Goal: Feedback & Contribution: Contribute content

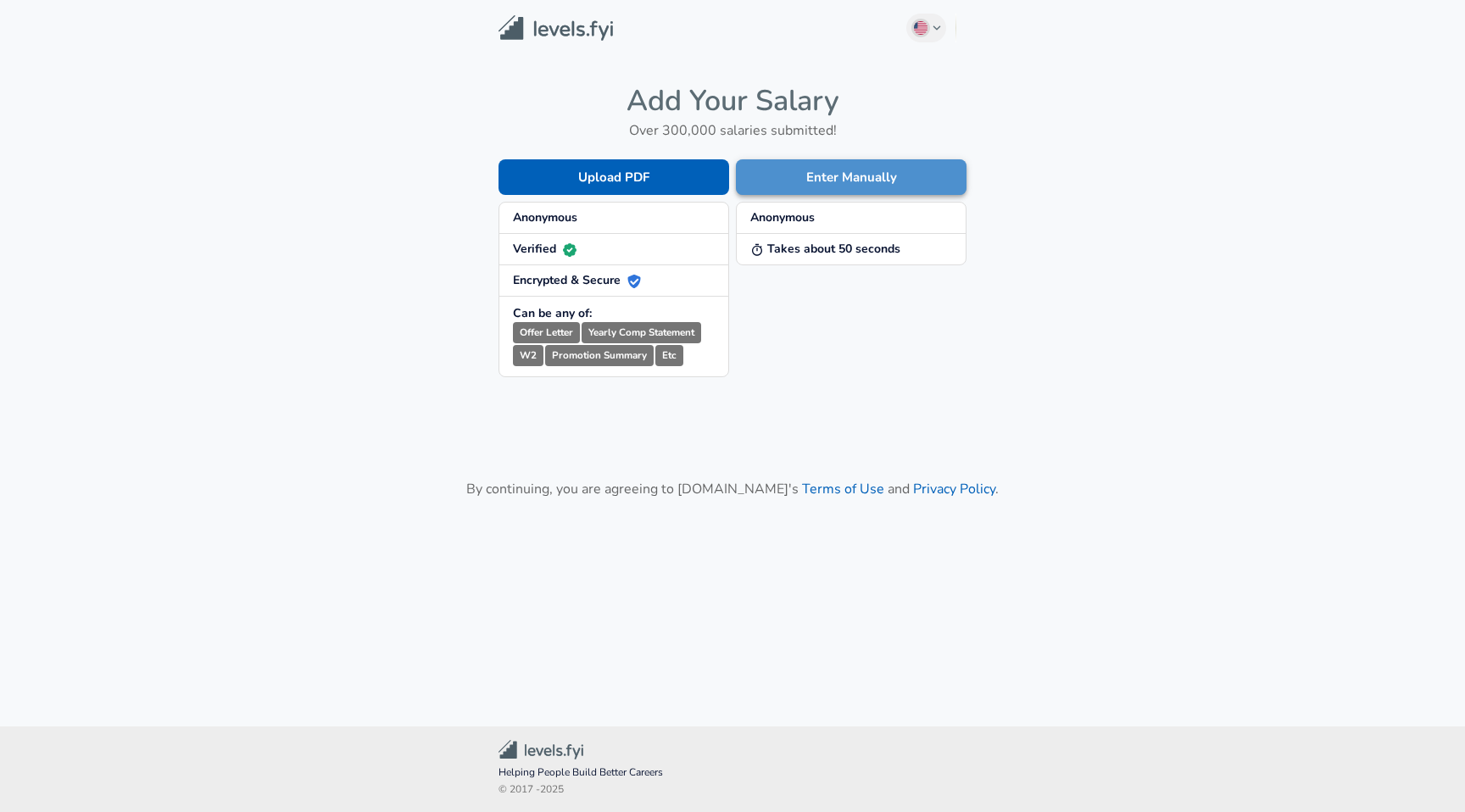
click at [810, 179] on button "Enter Manually" at bounding box center [851, 177] width 231 height 36
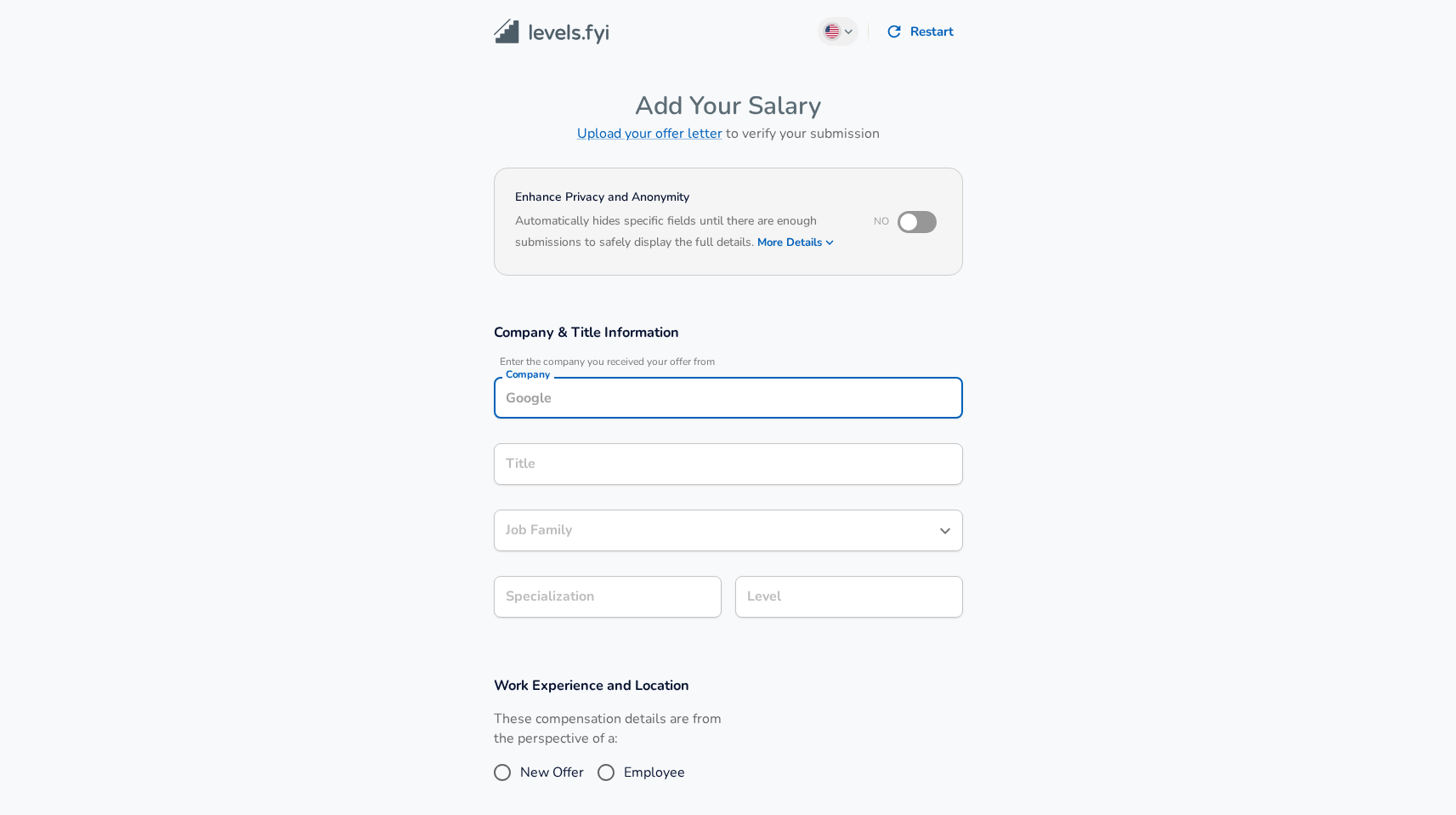
click at [620, 392] on input "Company" at bounding box center [728, 397] width 454 height 26
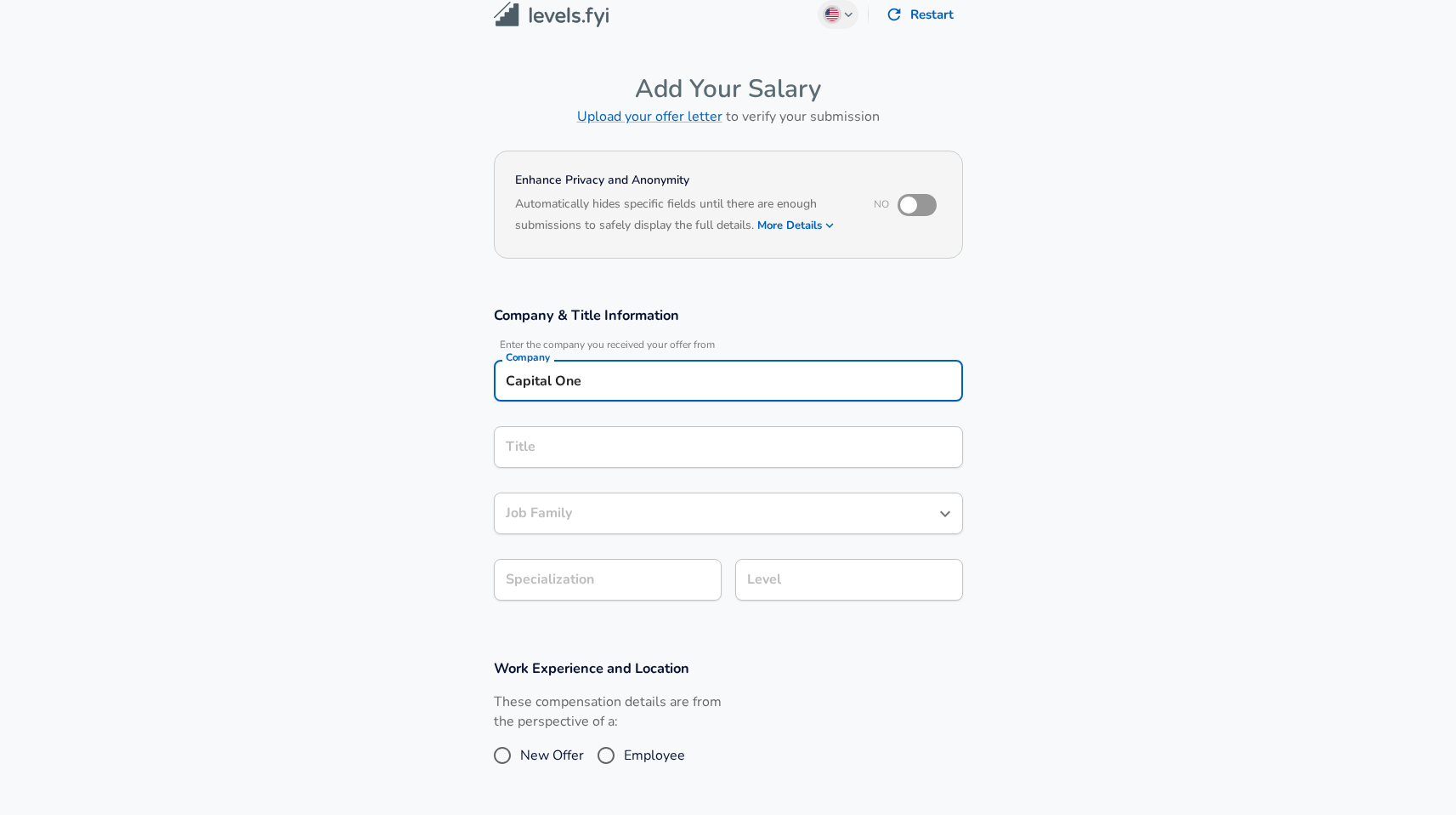
type input "Capital One"
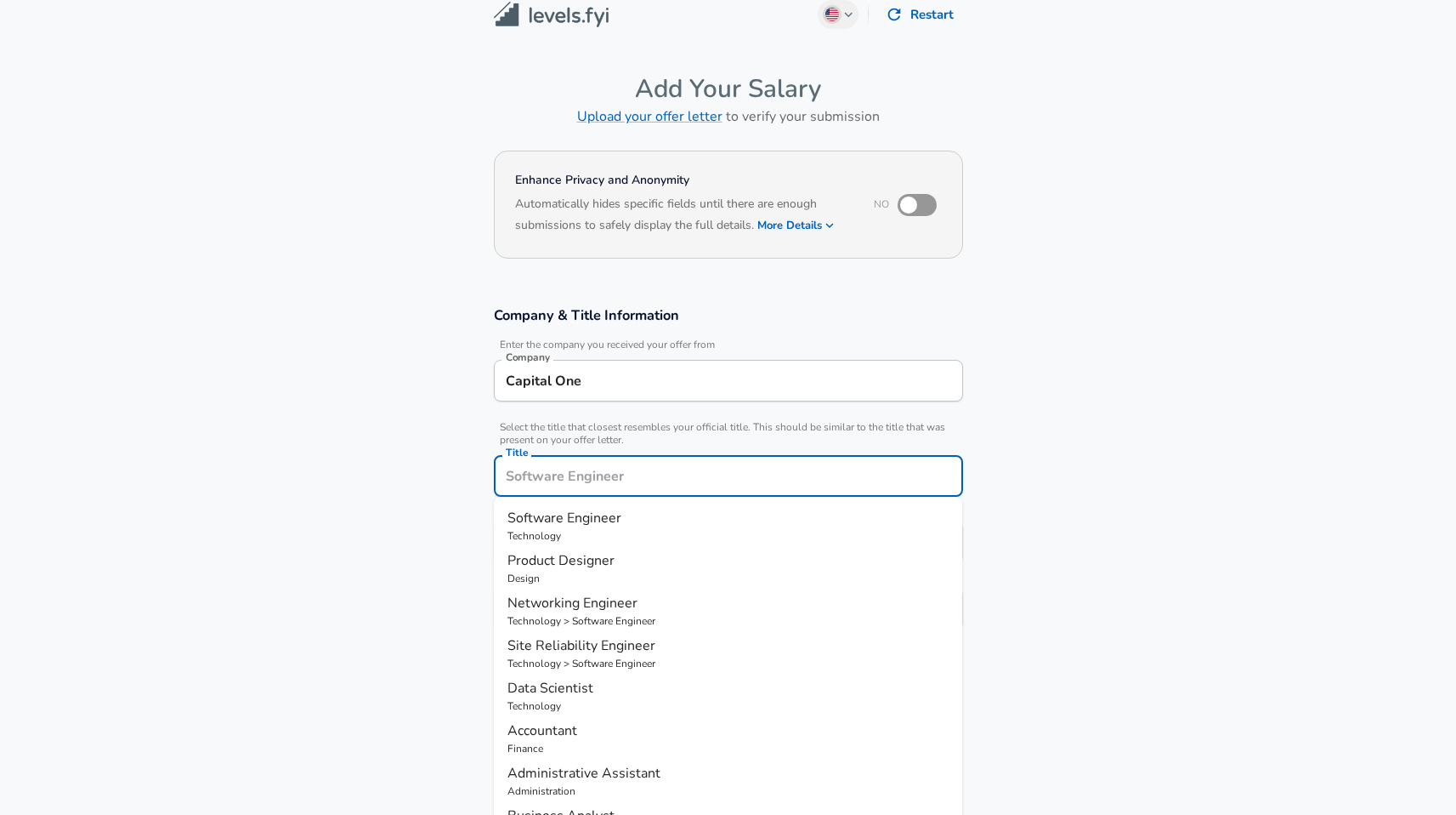
click at [629, 463] on input "Title" at bounding box center [728, 475] width 454 height 26
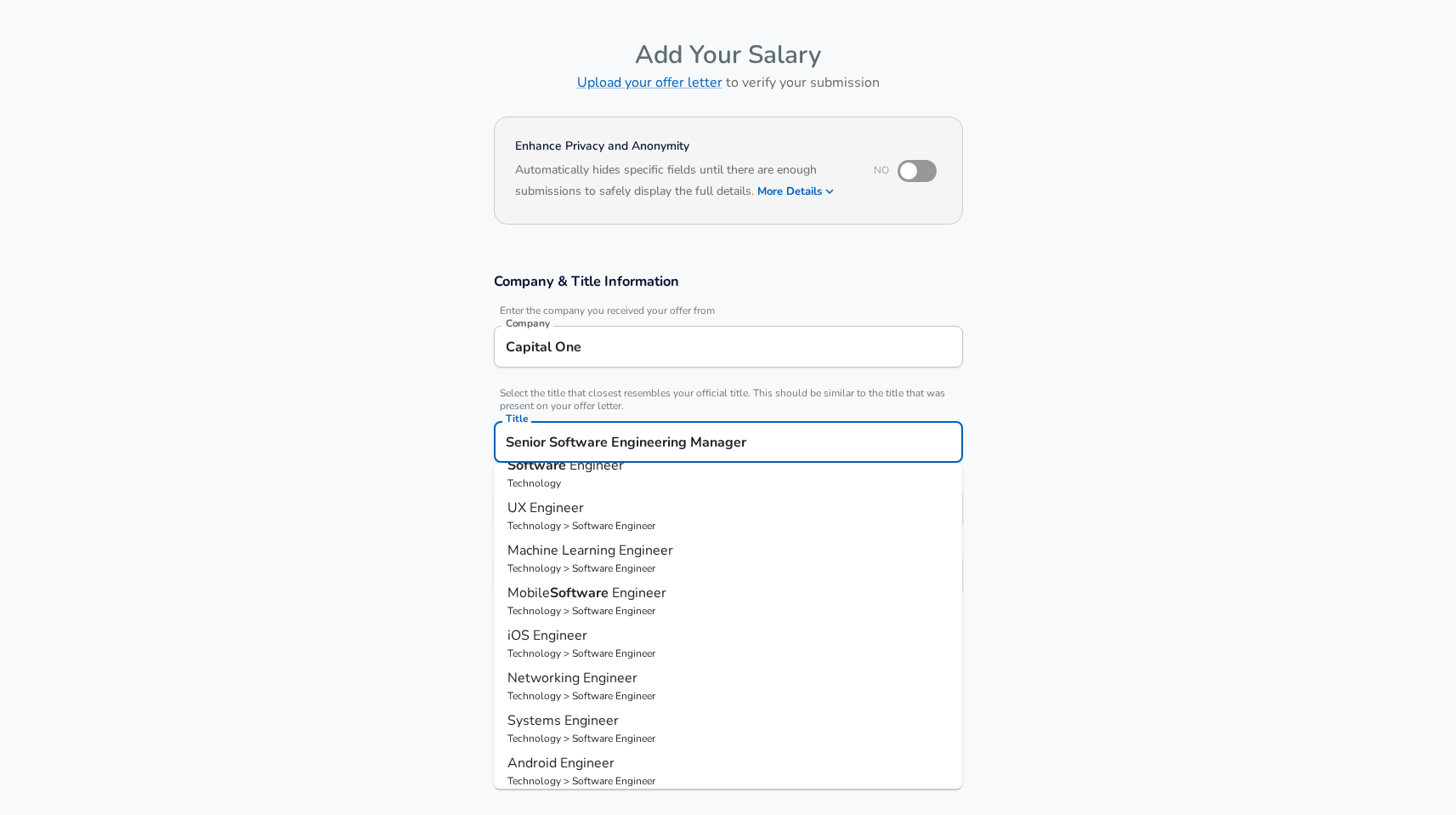
scroll to position [0, 0]
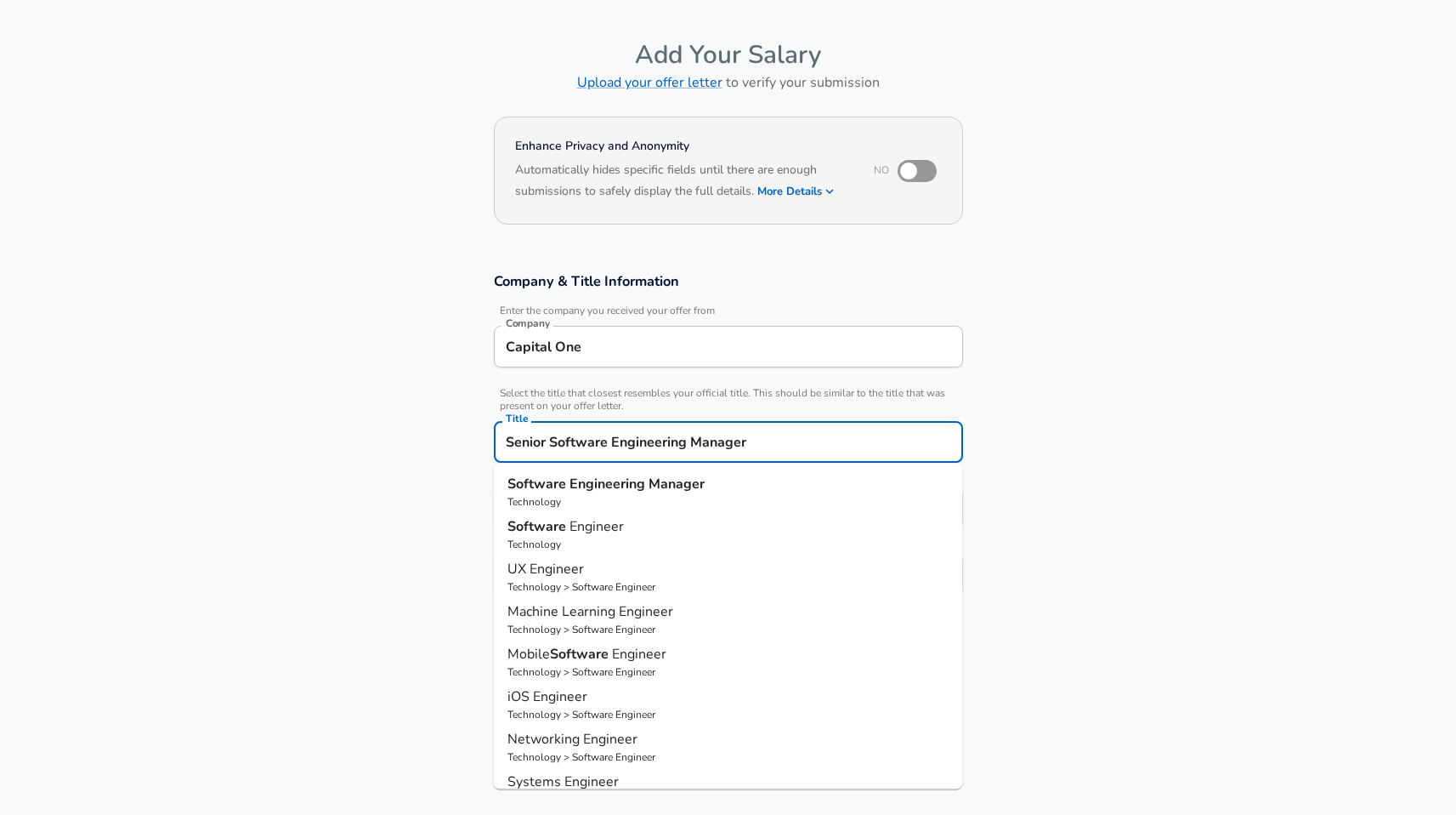
click at [773, 436] on input "Senior Software Engineering Manager" at bounding box center [728, 441] width 454 height 26
type input "Software Engineering Manager"
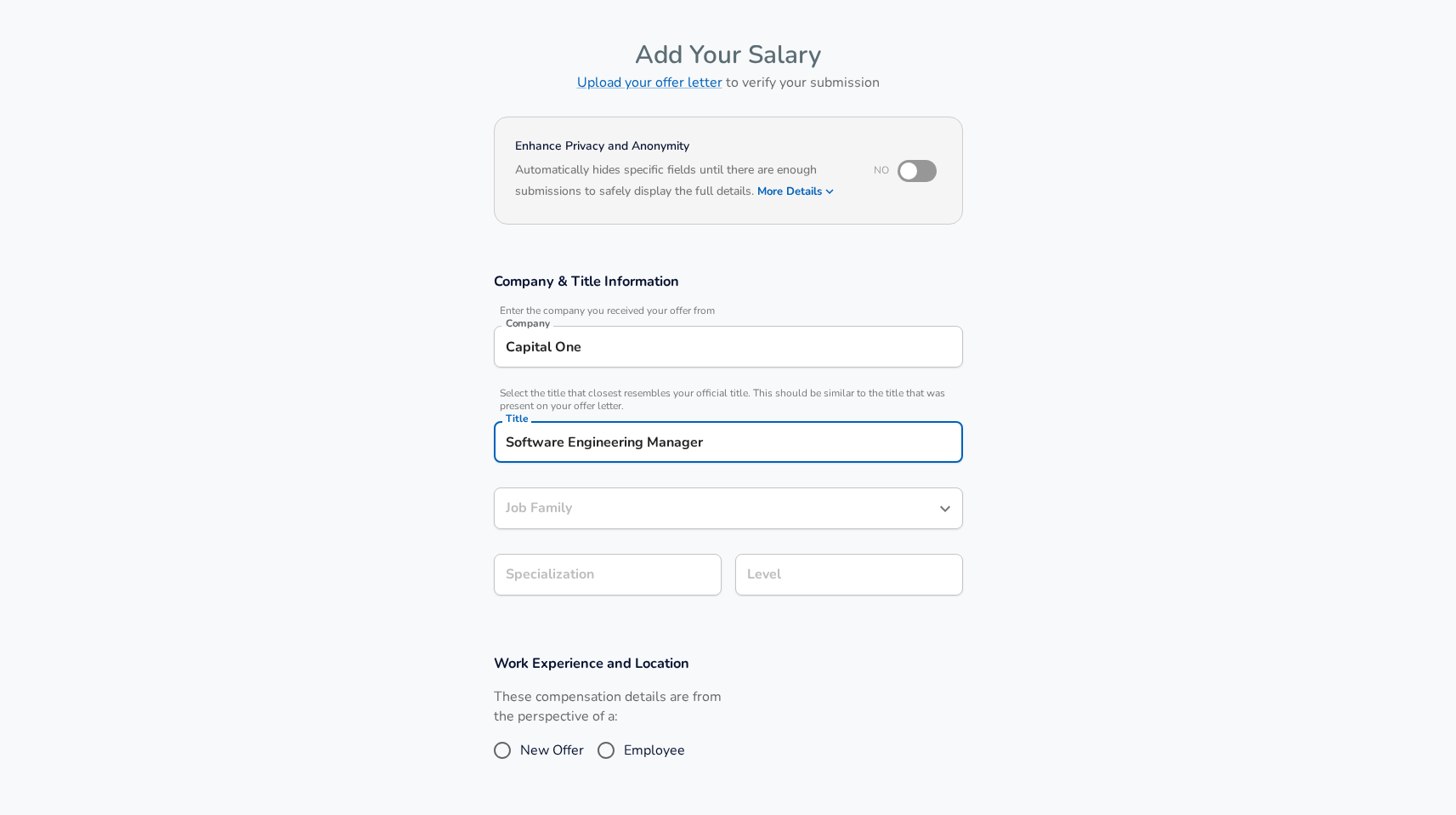
type input "Software Engineering Manager"
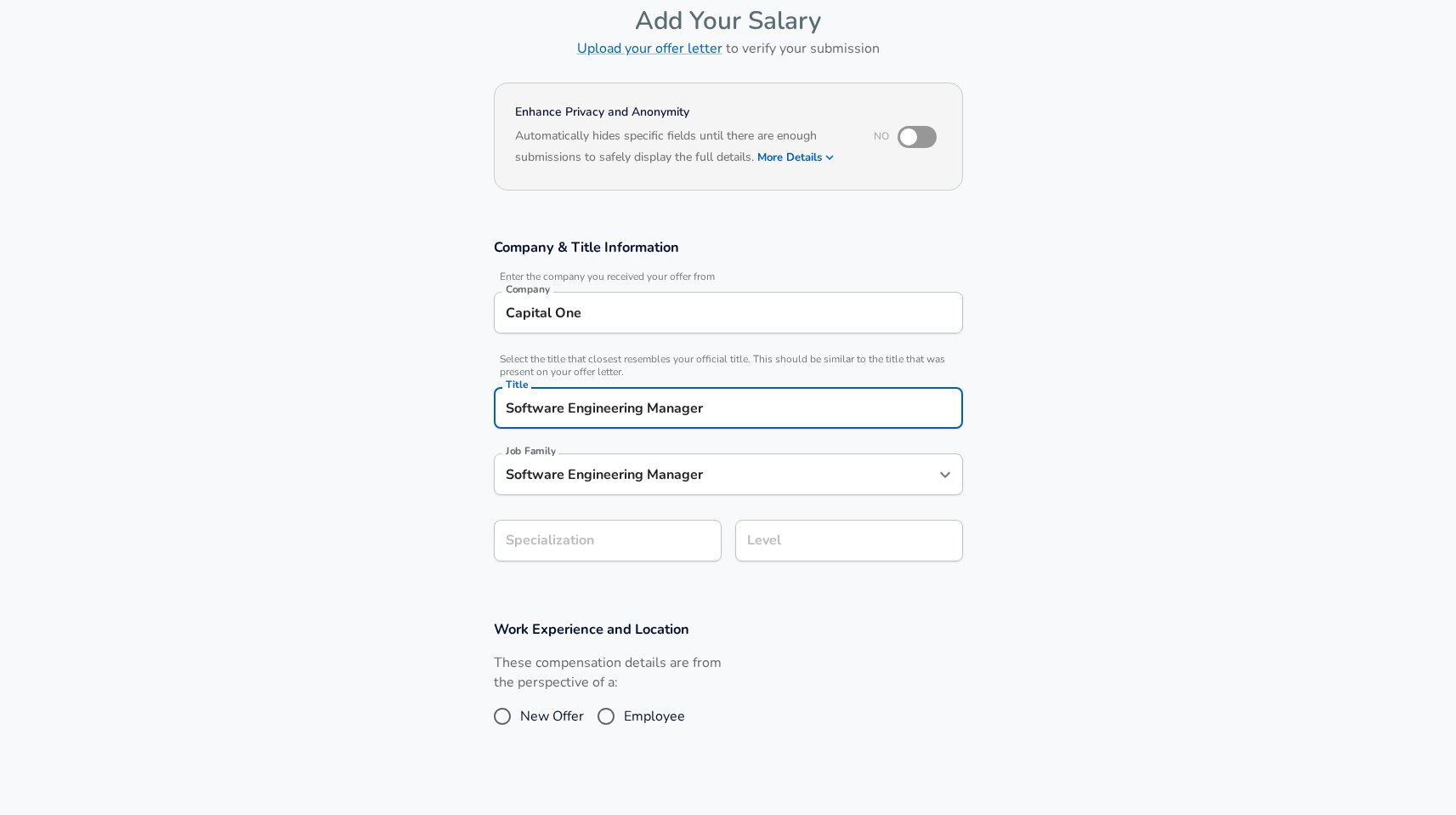
click at [809, 487] on input "Software Engineering Manager" at bounding box center [716, 474] width 428 height 26
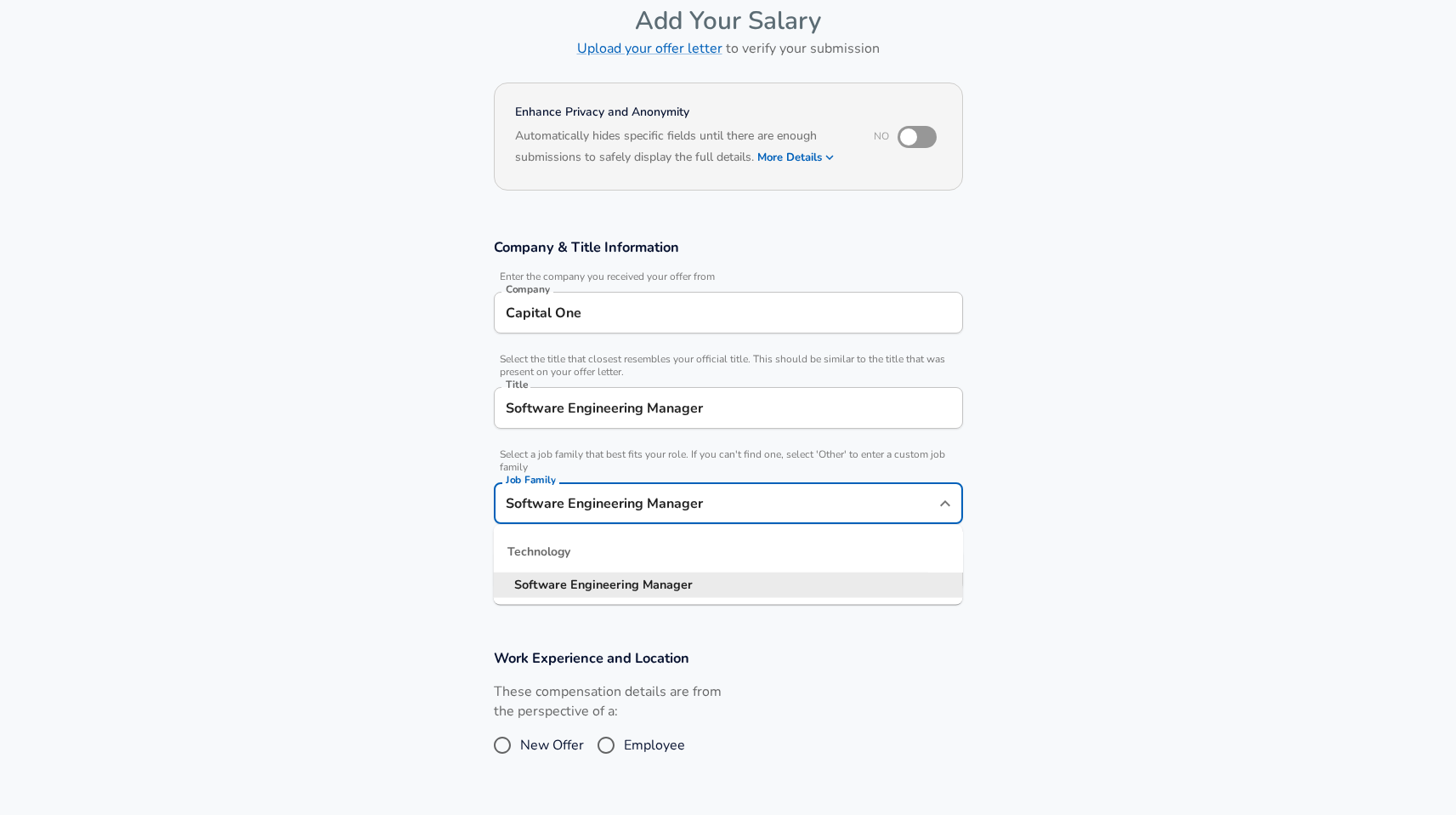
click at [725, 582] on li "Software Engineering Manager" at bounding box center [728, 585] width 469 height 26
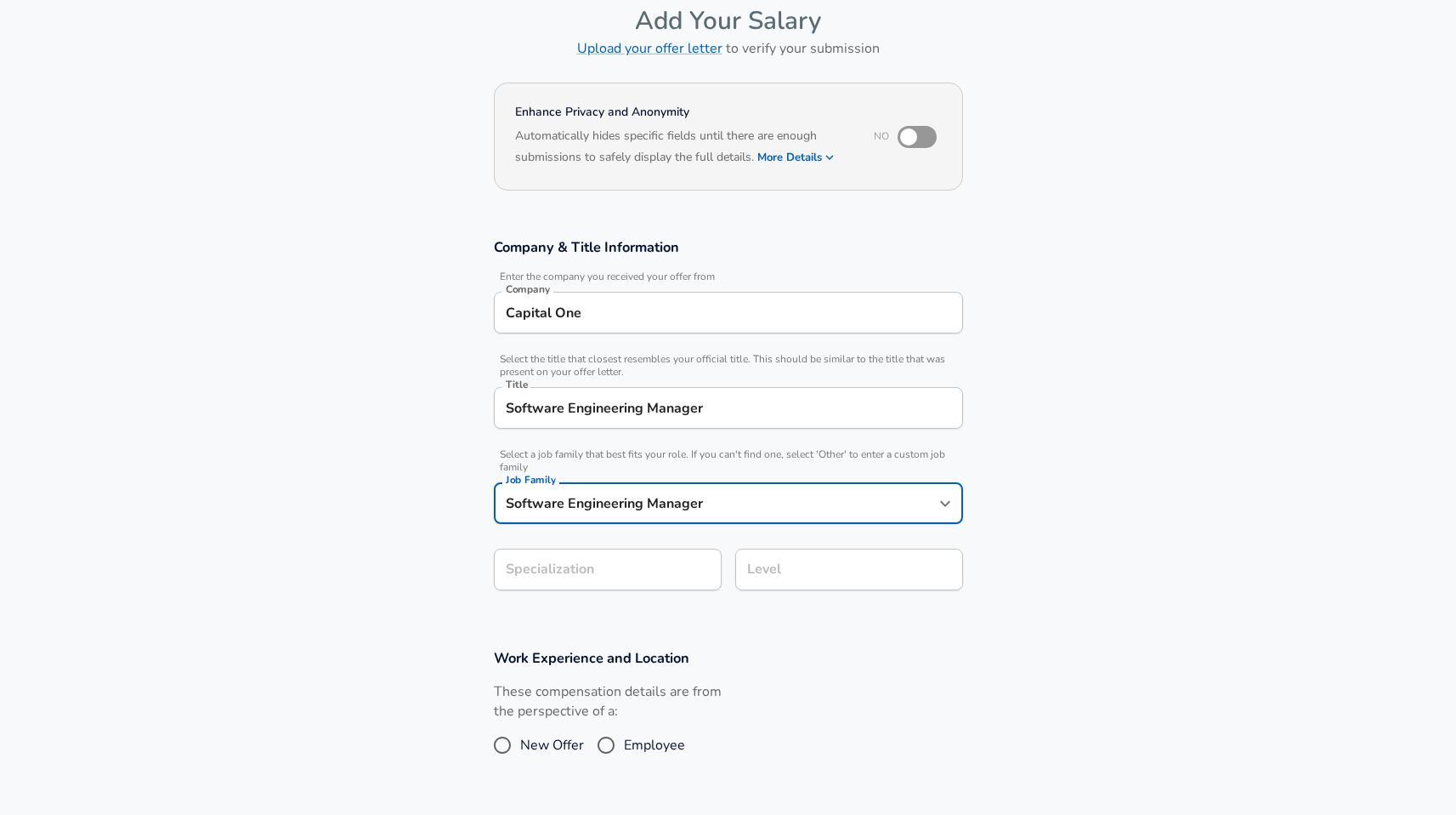
click at [637, 574] on section "Company & Title Information Enter the company you received your offer from Comp…" at bounding box center [728, 422] width 1456 height 410
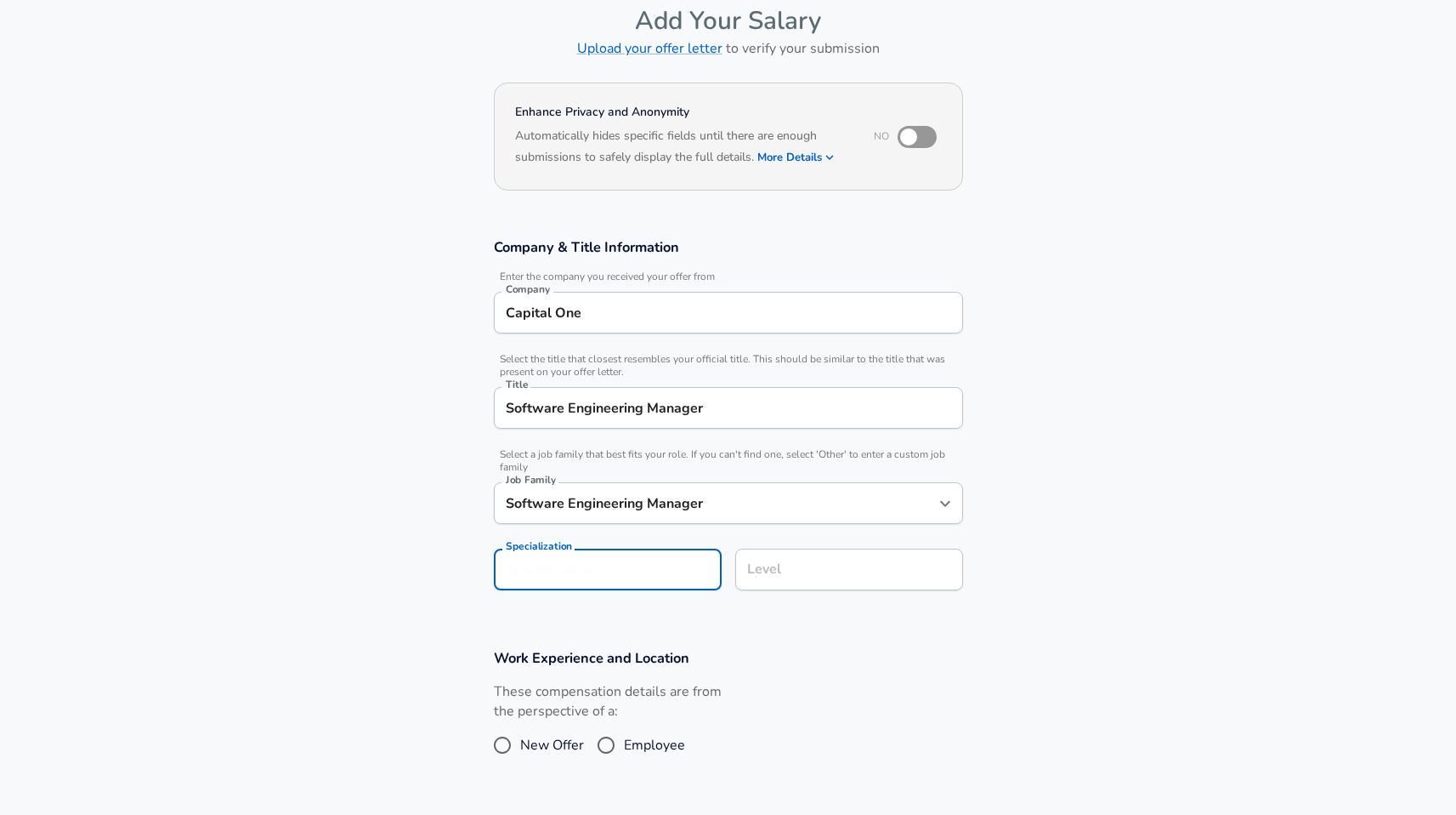
scroll to position [136, 0]
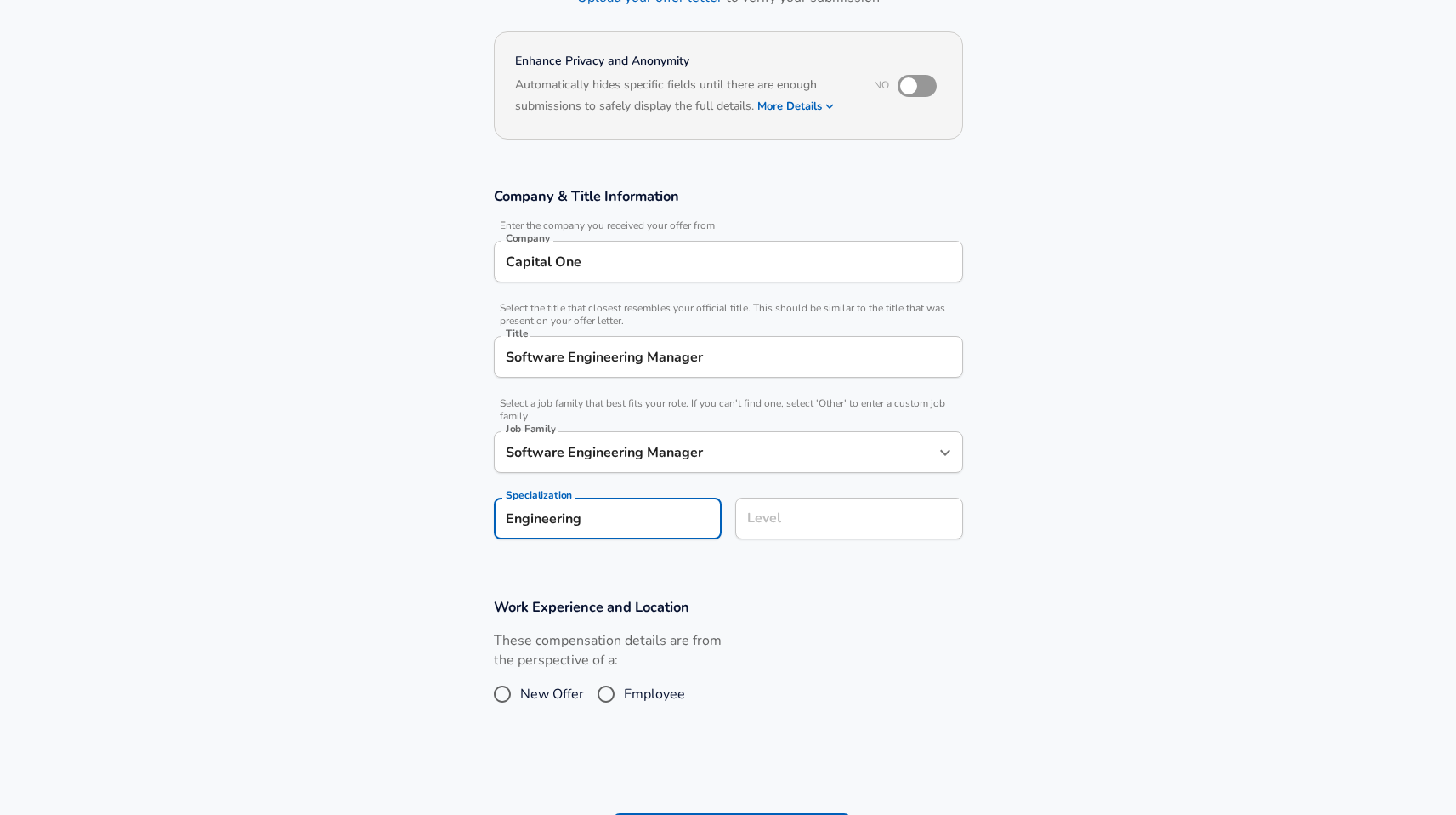
type input "Engineering"
click at [609, 696] on input "Employee" at bounding box center [606, 694] width 36 height 27
radio input "true"
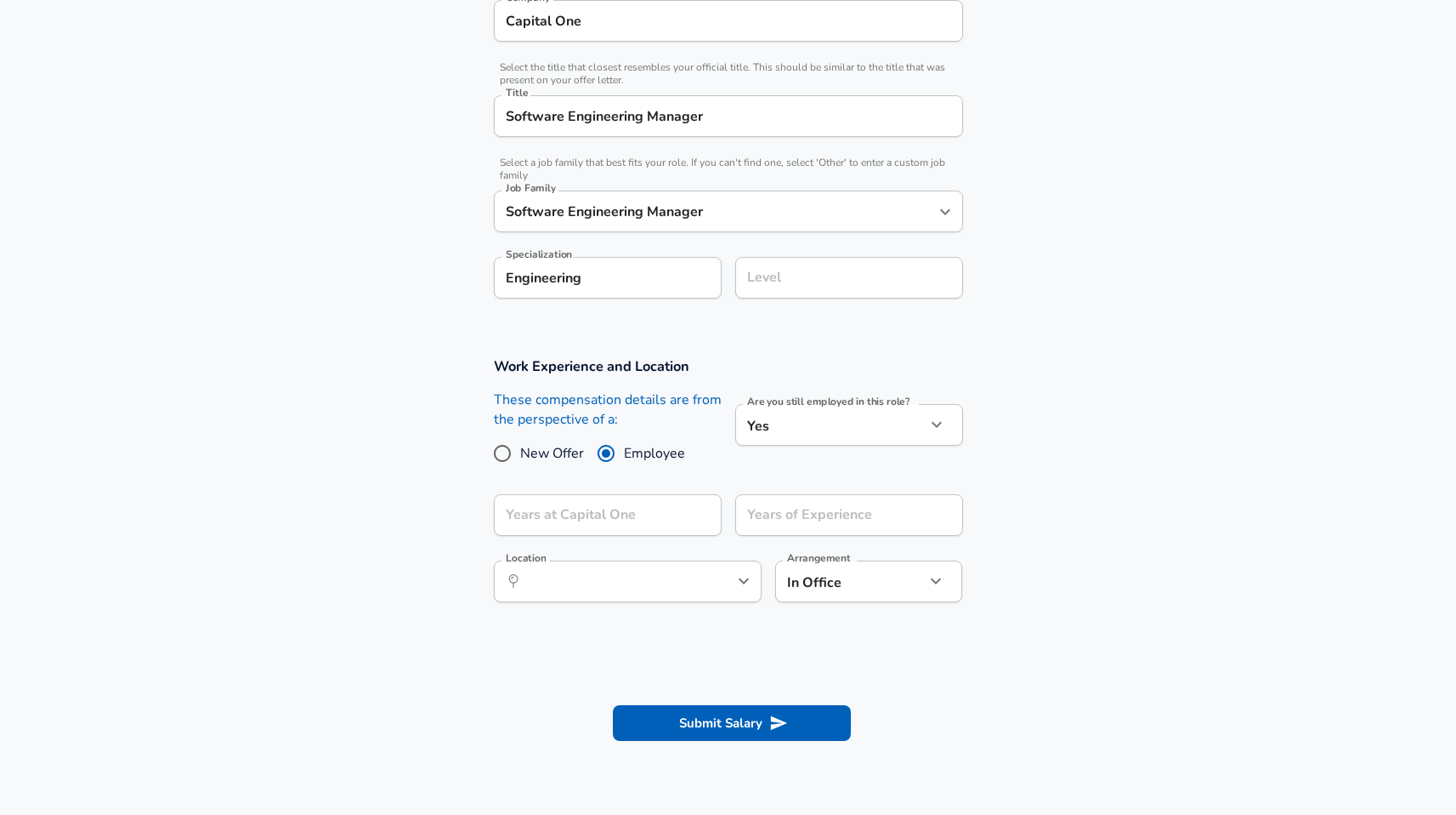
scroll to position [392, 0]
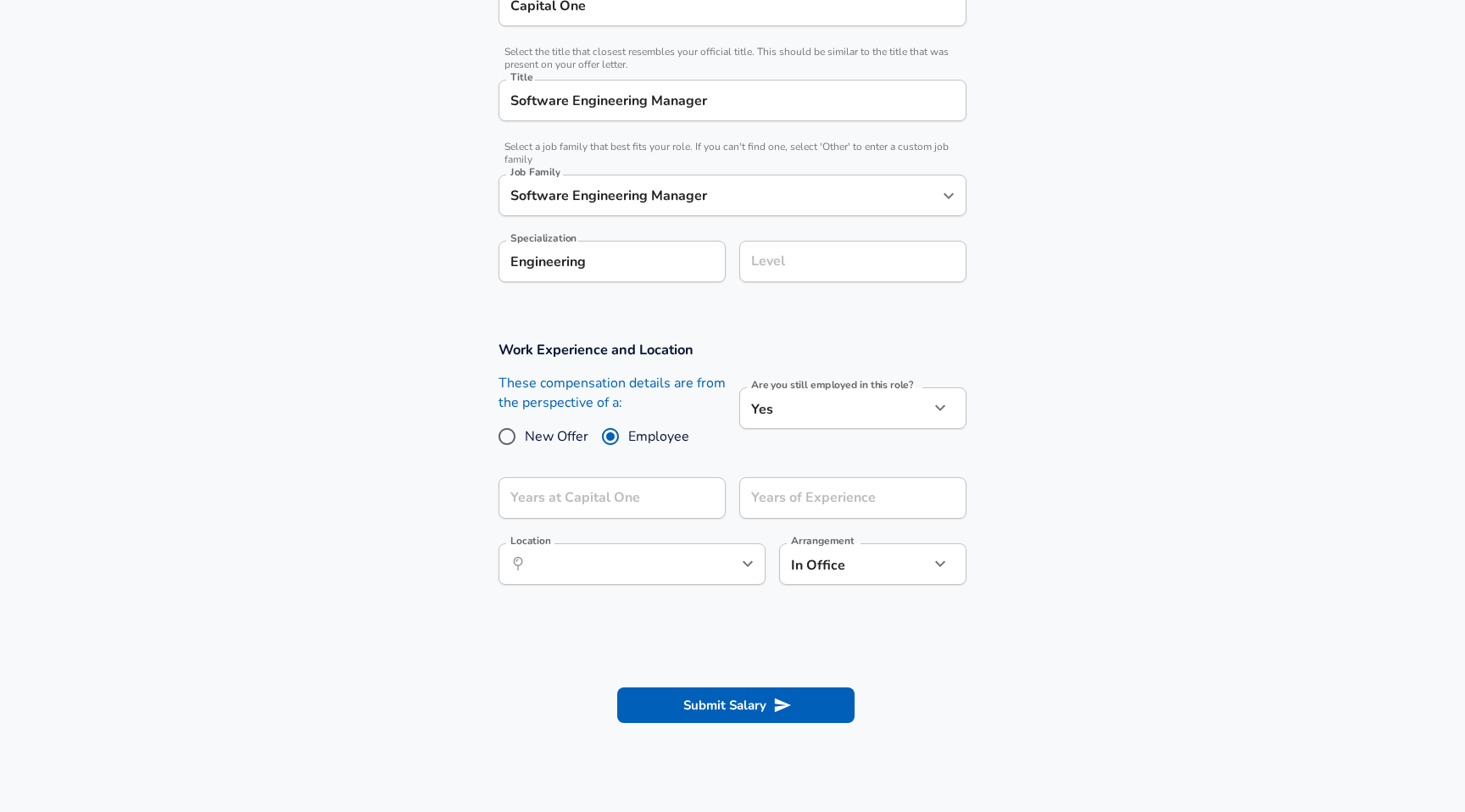
click at [835, 420] on body "English ([GEOGRAPHIC_DATA]) Change Restart Add Your Salary Upload your offer le…" at bounding box center [732, 15] width 1465 height 812
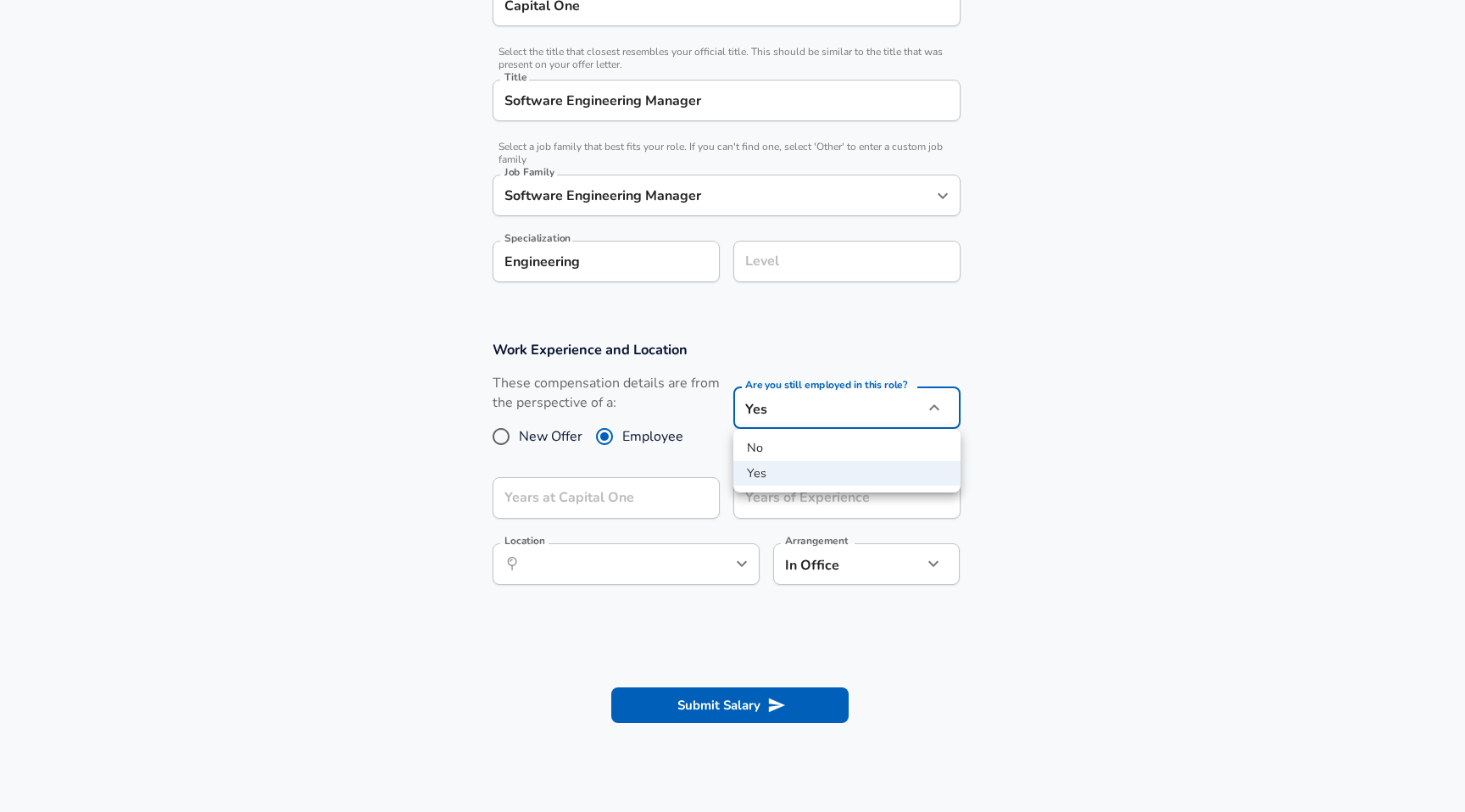
click at [805, 453] on li "No" at bounding box center [847, 448] width 227 height 26
type input "no"
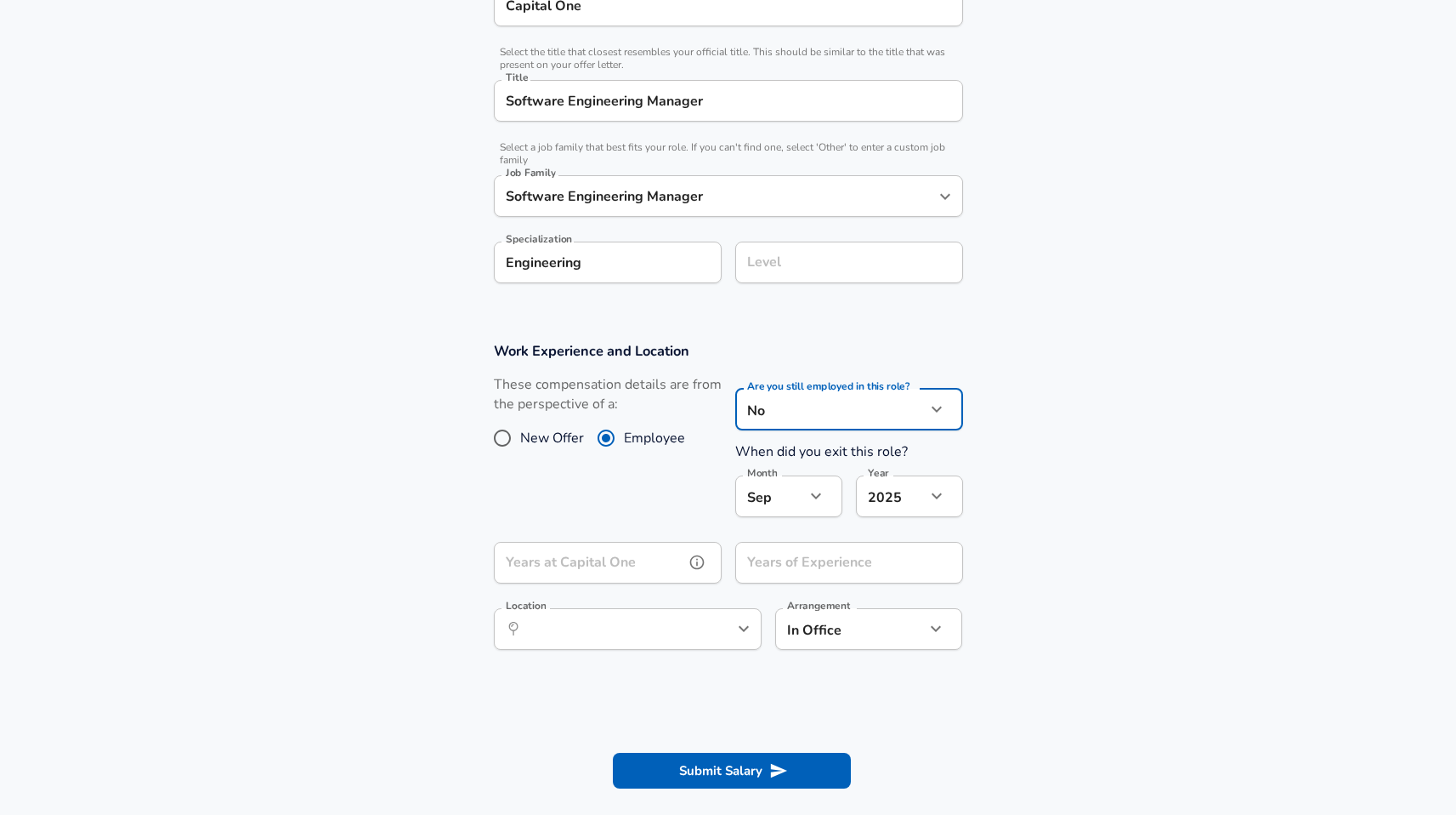
click at [693, 568] on icon "help" at bounding box center [697, 562] width 17 height 17
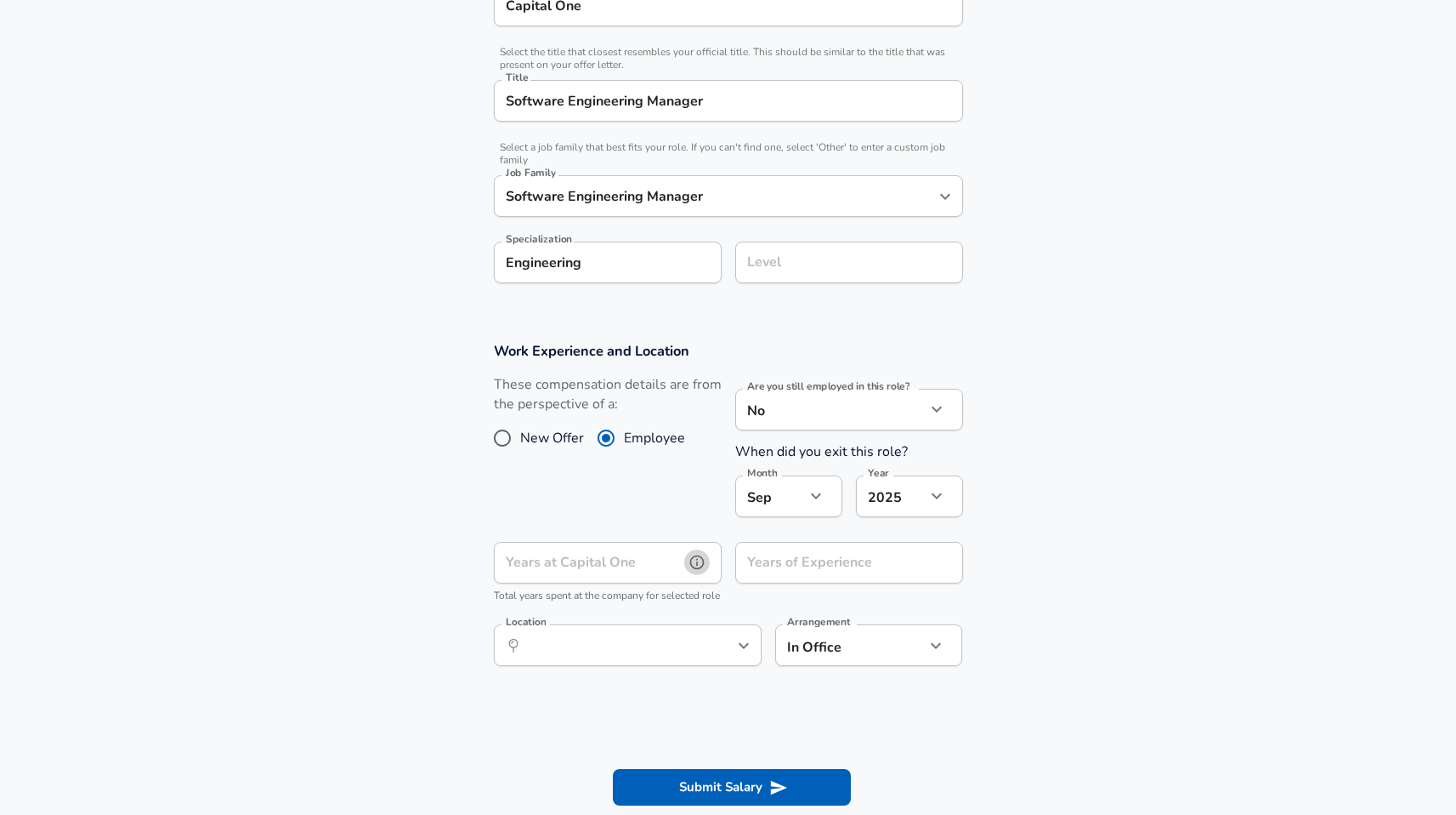
click at [693, 568] on icon "help" at bounding box center [696, 562] width 15 height 15
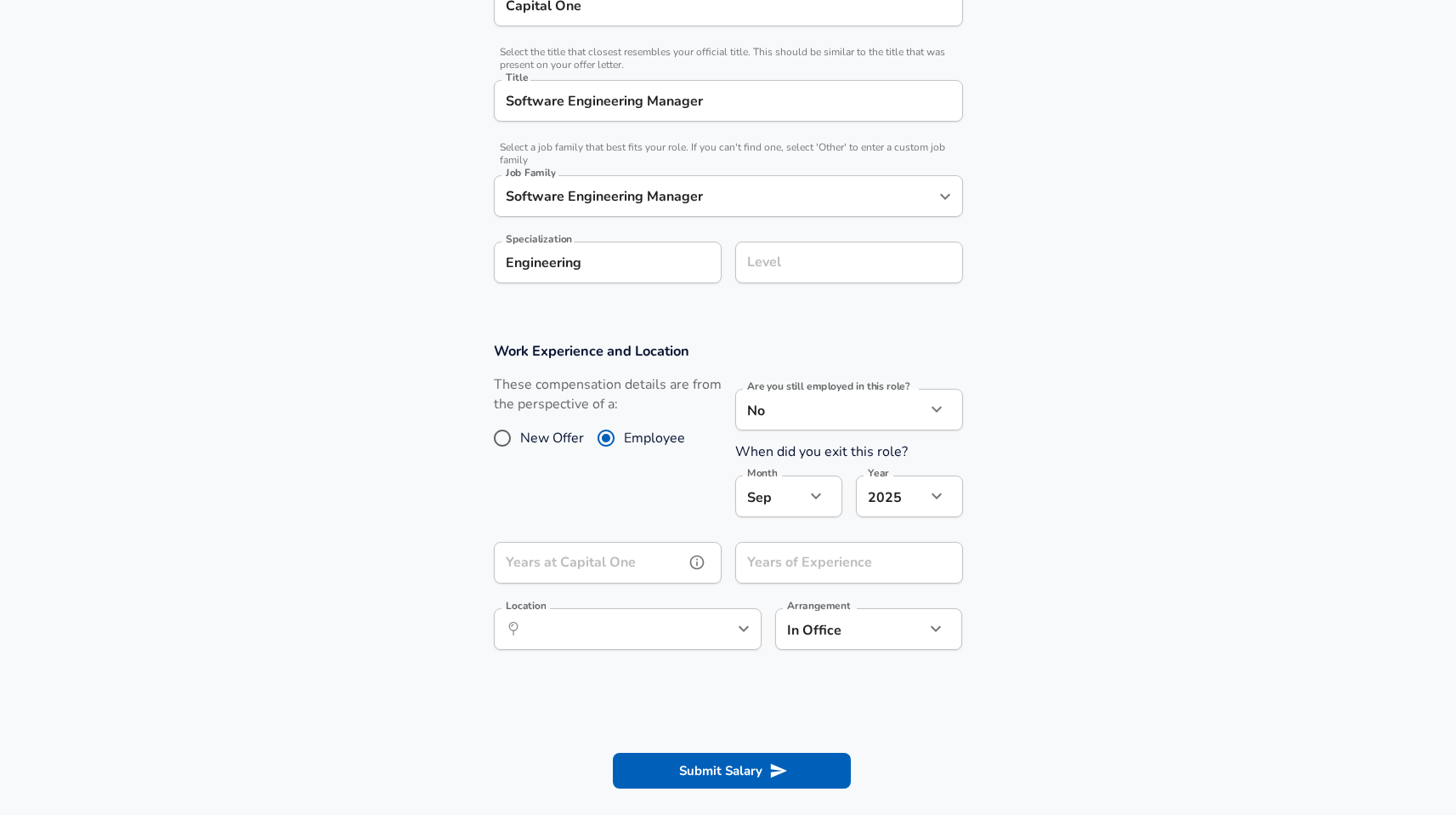
click at [660, 567] on input "Years at Capital One" at bounding box center [589, 562] width 190 height 42
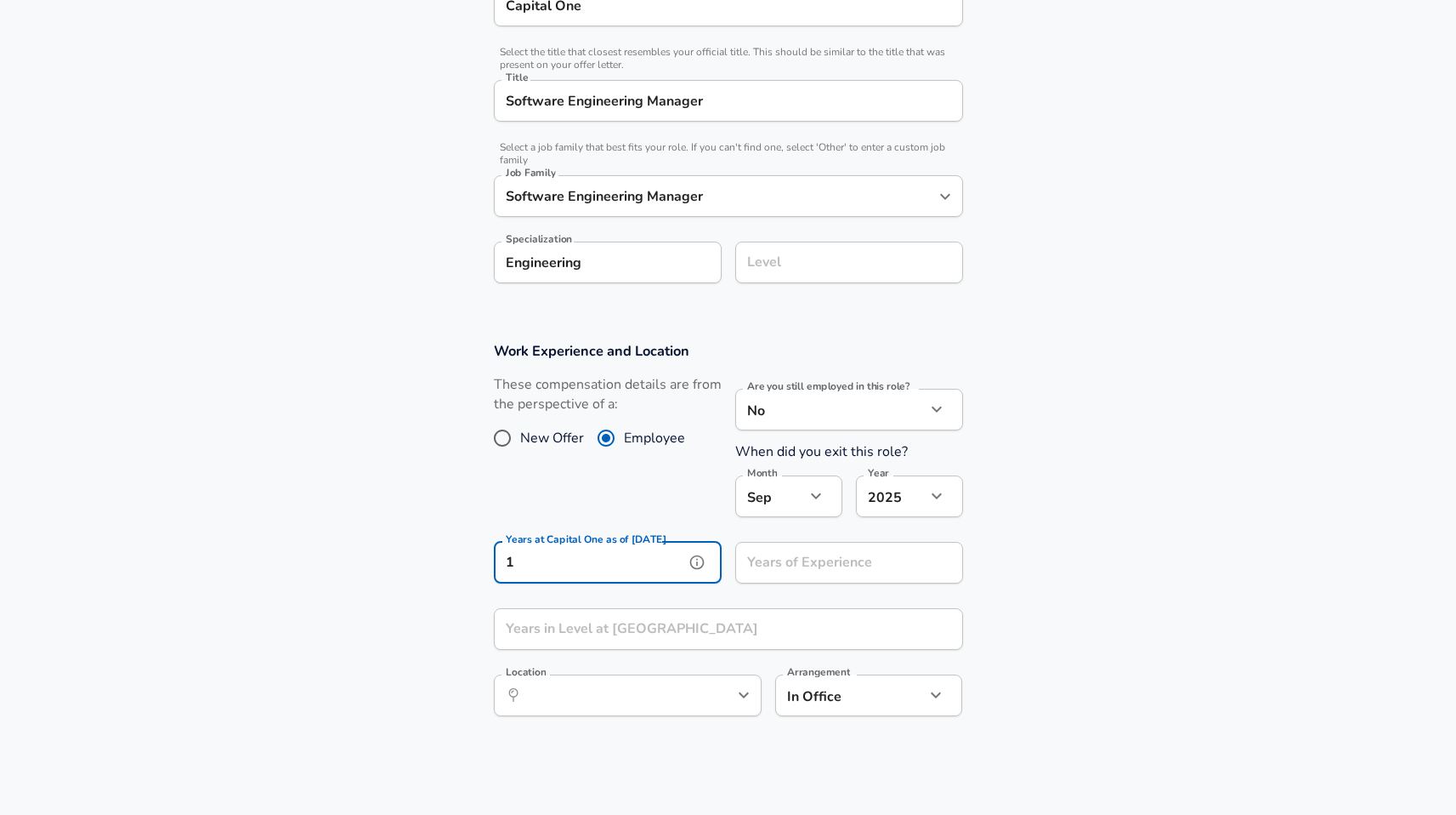
type input "1"
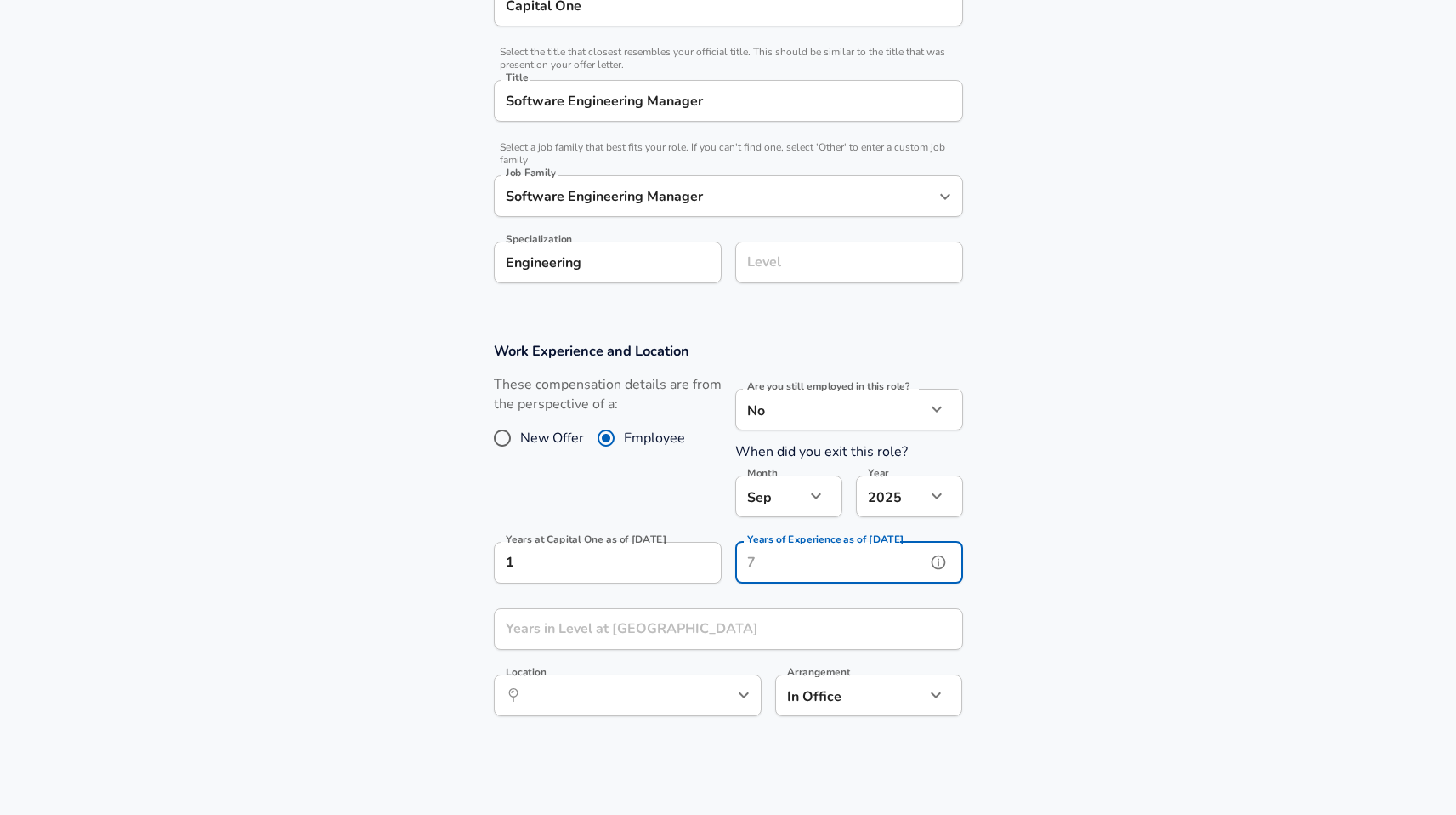
click at [805, 562] on input "Years of Experience as of [DATE]" at bounding box center [830, 562] width 190 height 42
type input "20"
click at [738, 633] on input "Years in Level at [GEOGRAPHIC_DATA]" at bounding box center [710, 628] width 432 height 42
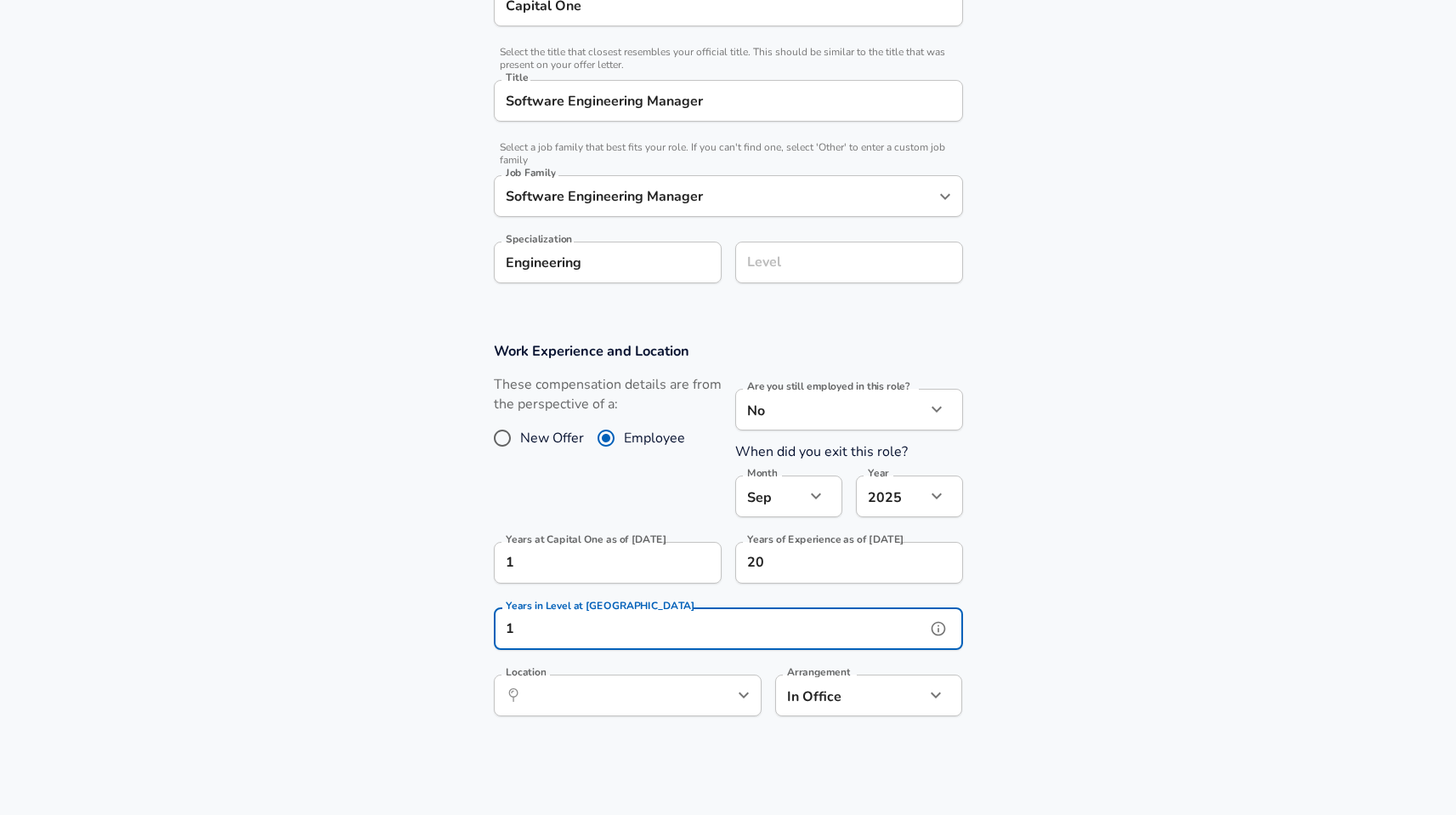
click at [696, 703] on div "​ Location" at bounding box center [628, 695] width 268 height 42
type input "1"
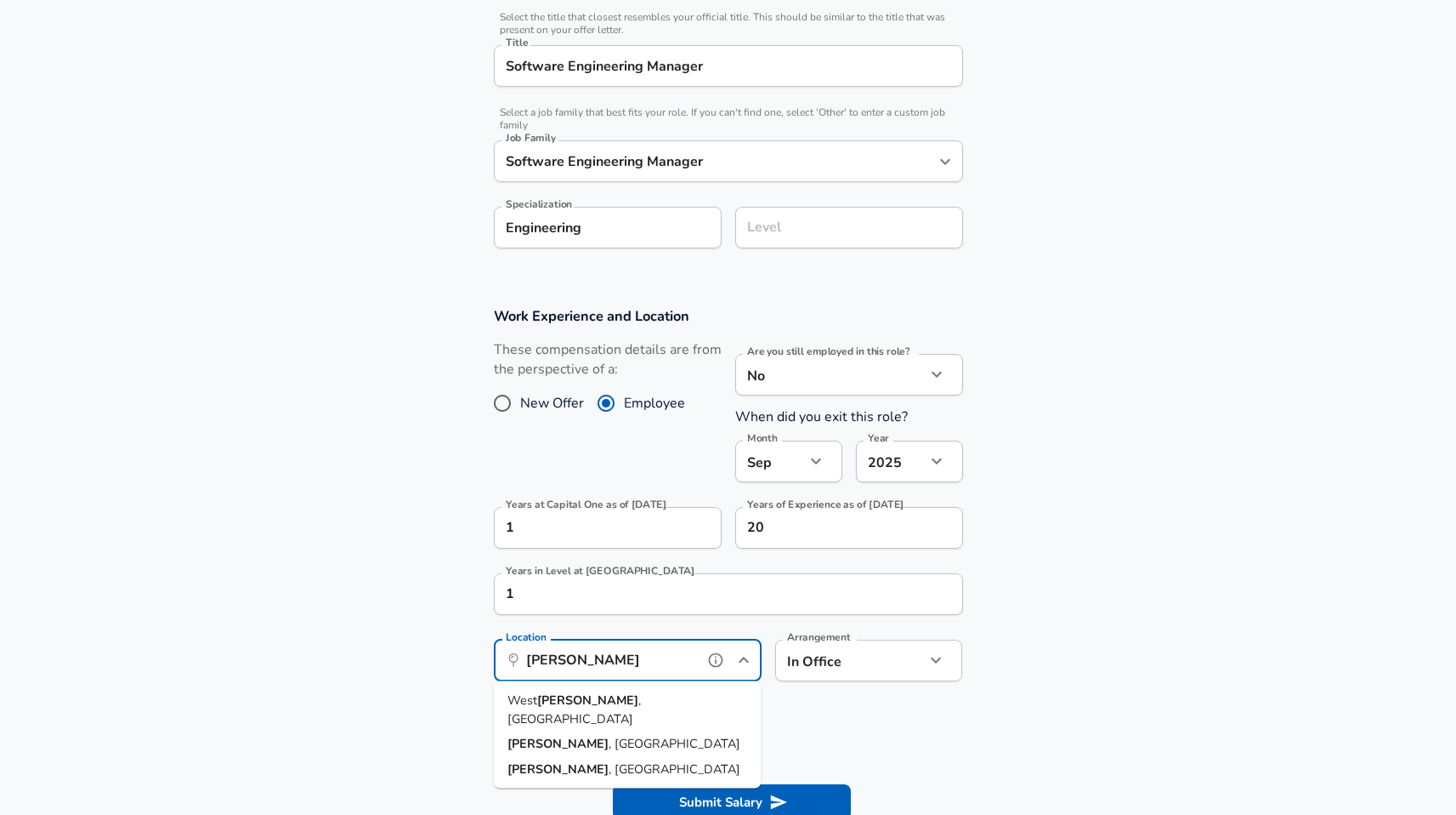
scroll to position [440, 0]
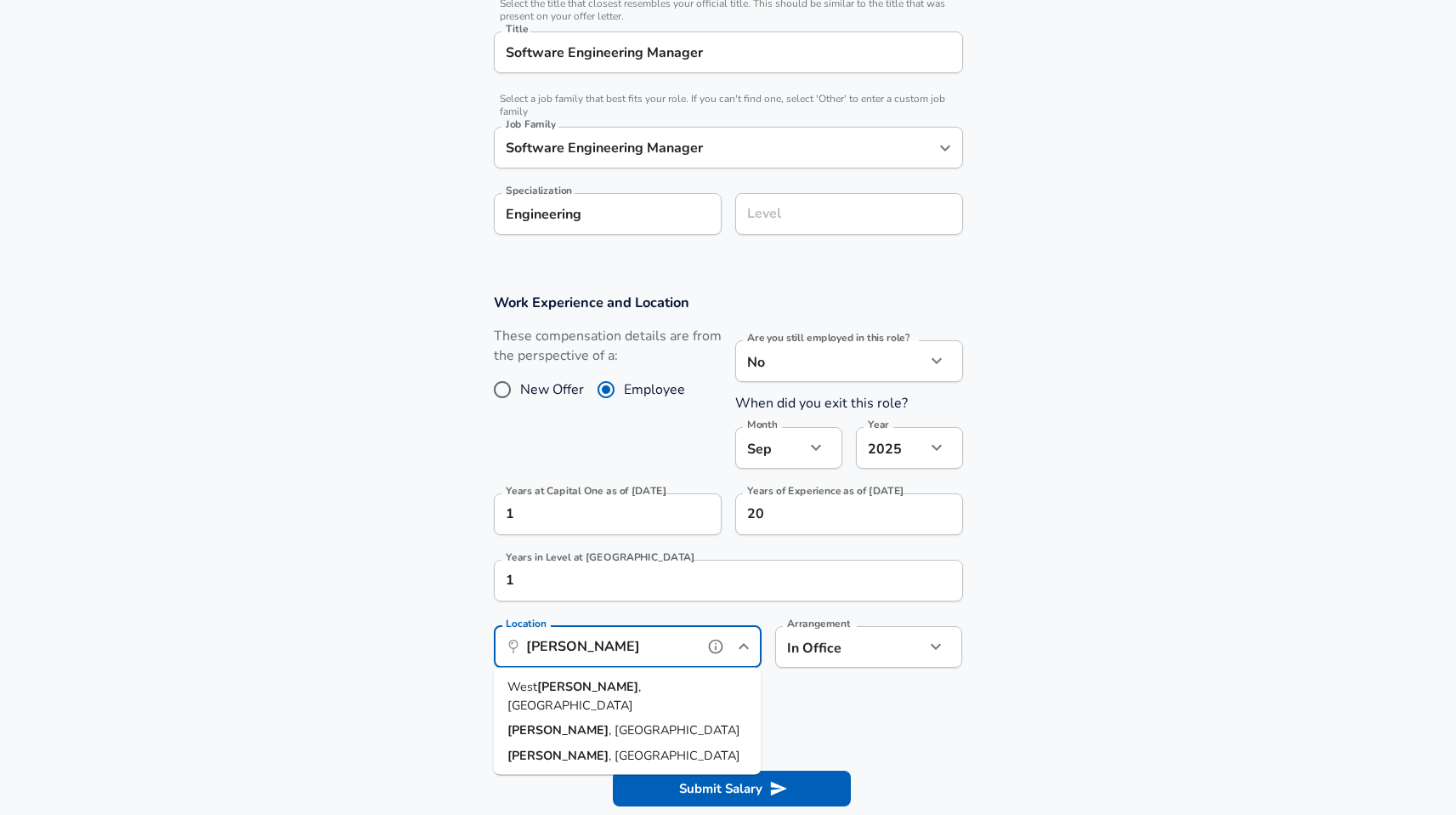
click at [587, 685] on span ", [GEOGRAPHIC_DATA]" at bounding box center [574, 696] width 133 height 36
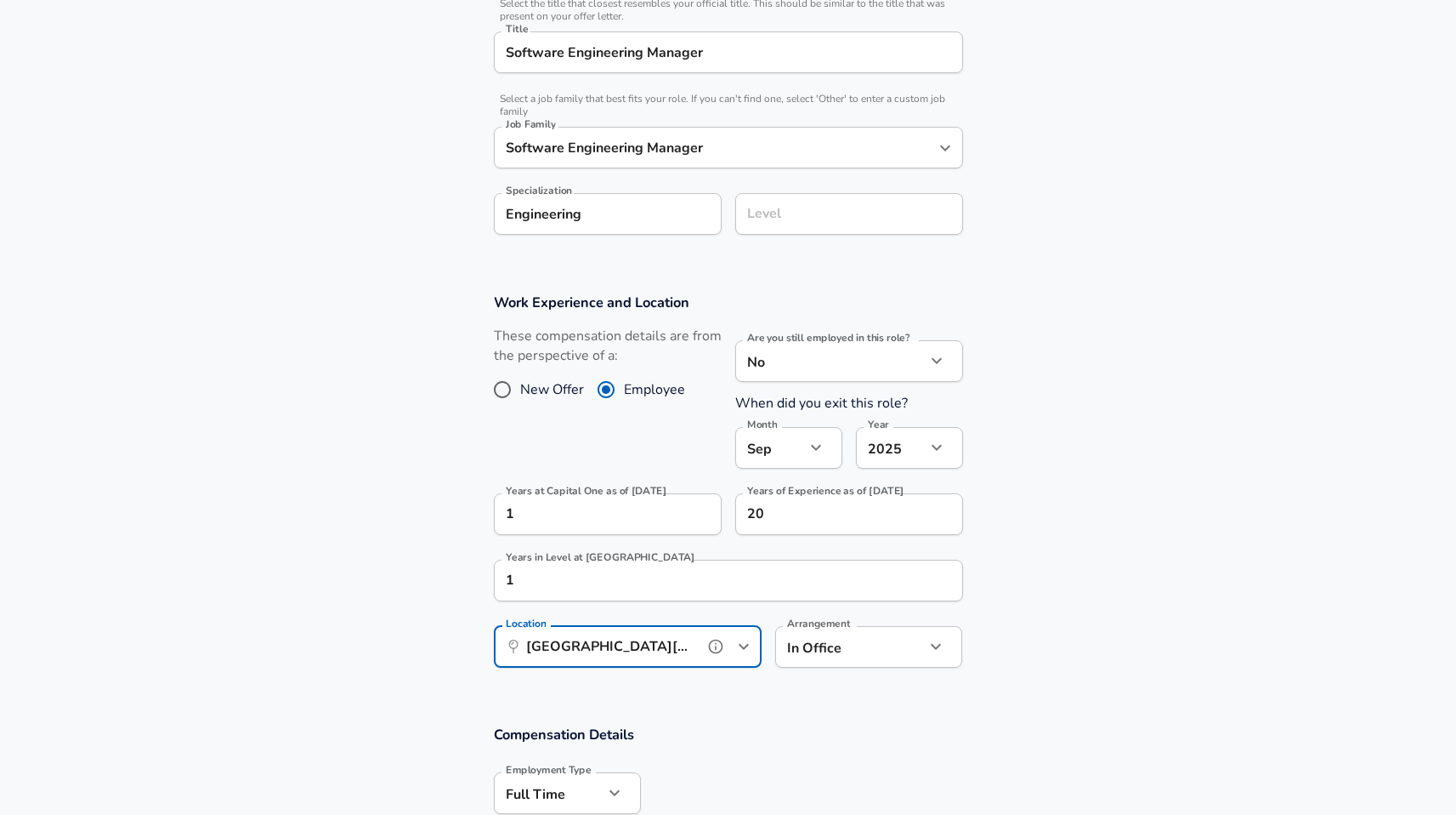
type input "[GEOGRAPHIC_DATA][PERSON_NAME], [GEOGRAPHIC_DATA]"
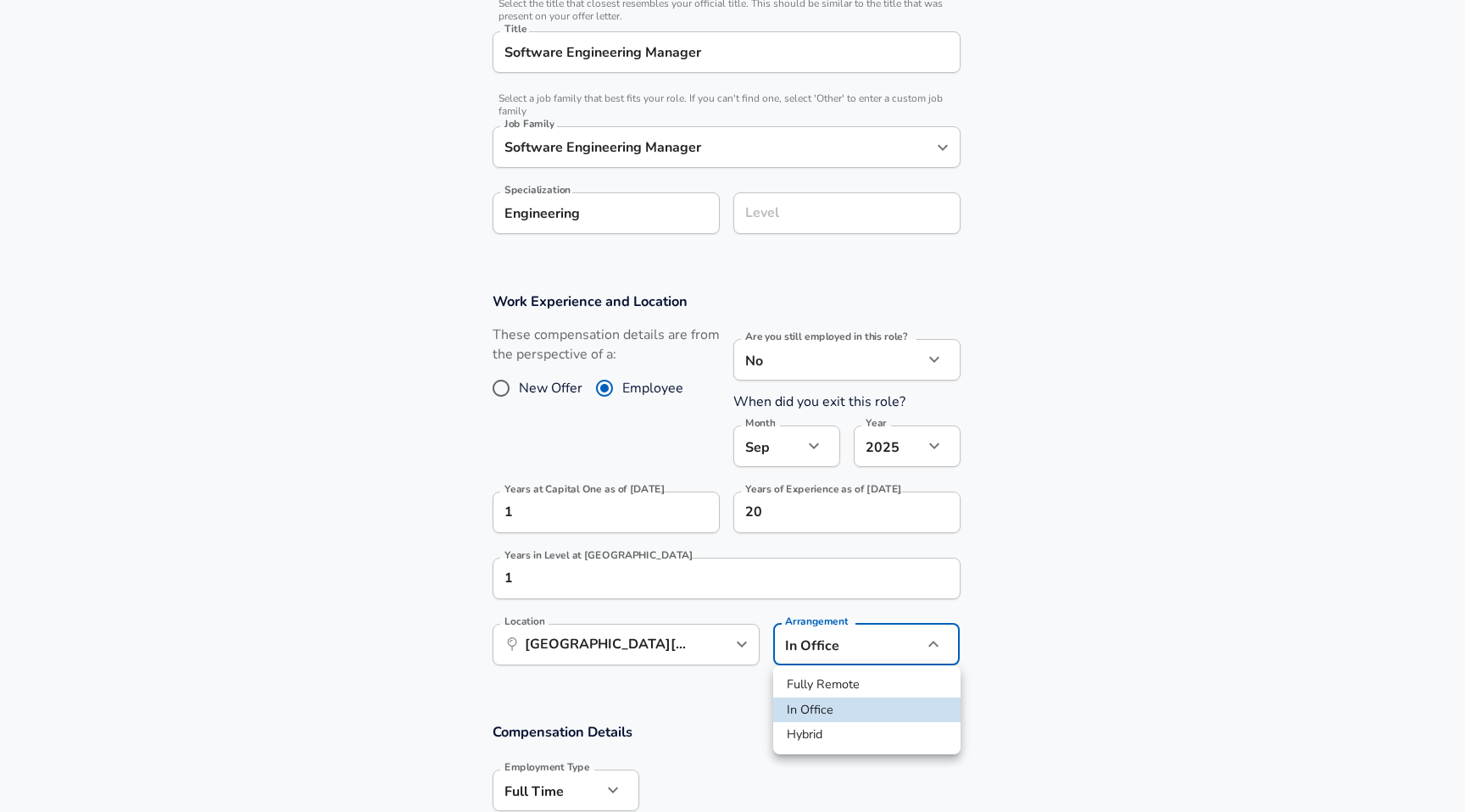
click at [827, 736] on li "Hybrid" at bounding box center [867, 735] width 187 height 26
type input "hybrid"
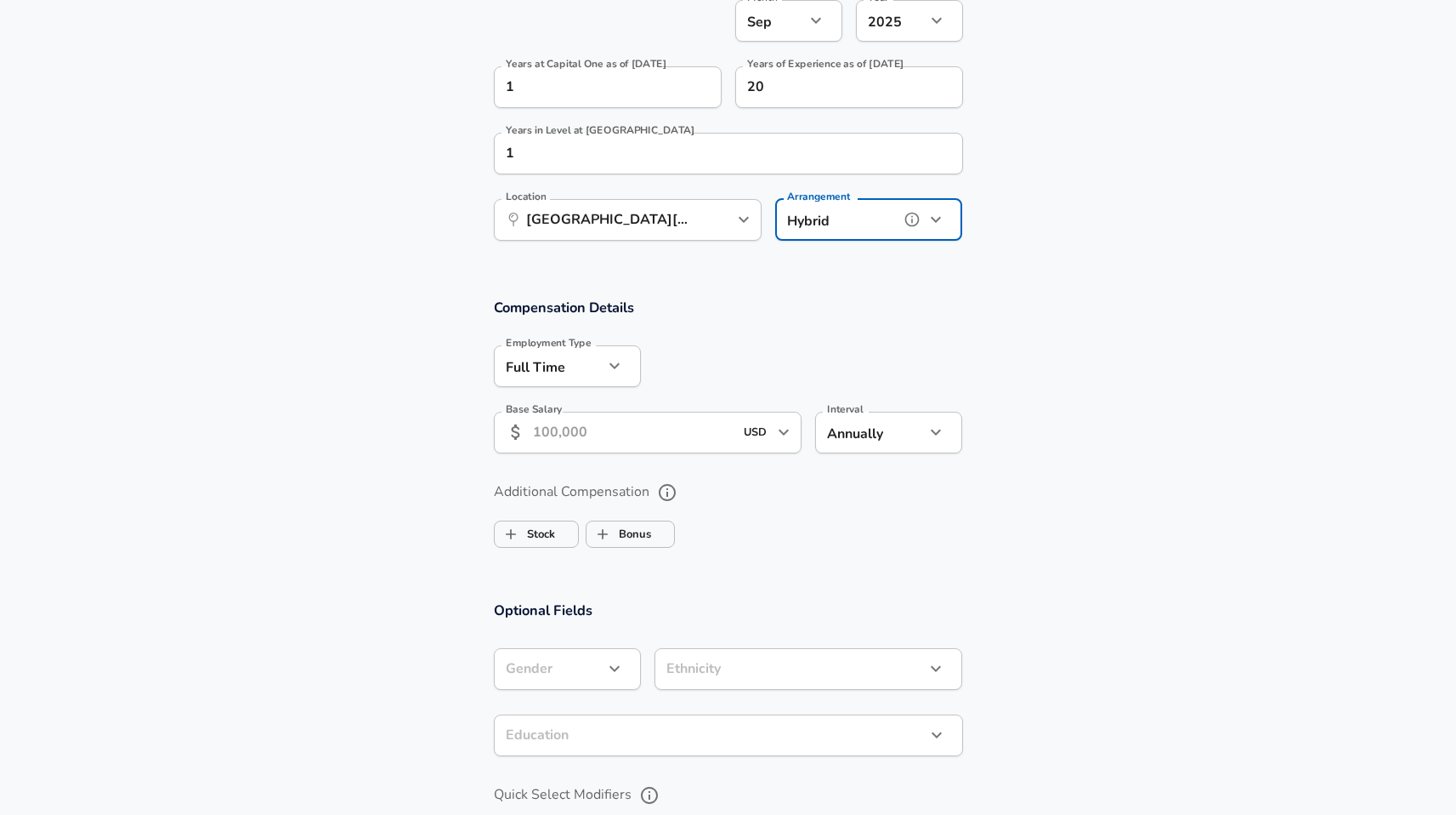
scroll to position [875, 0]
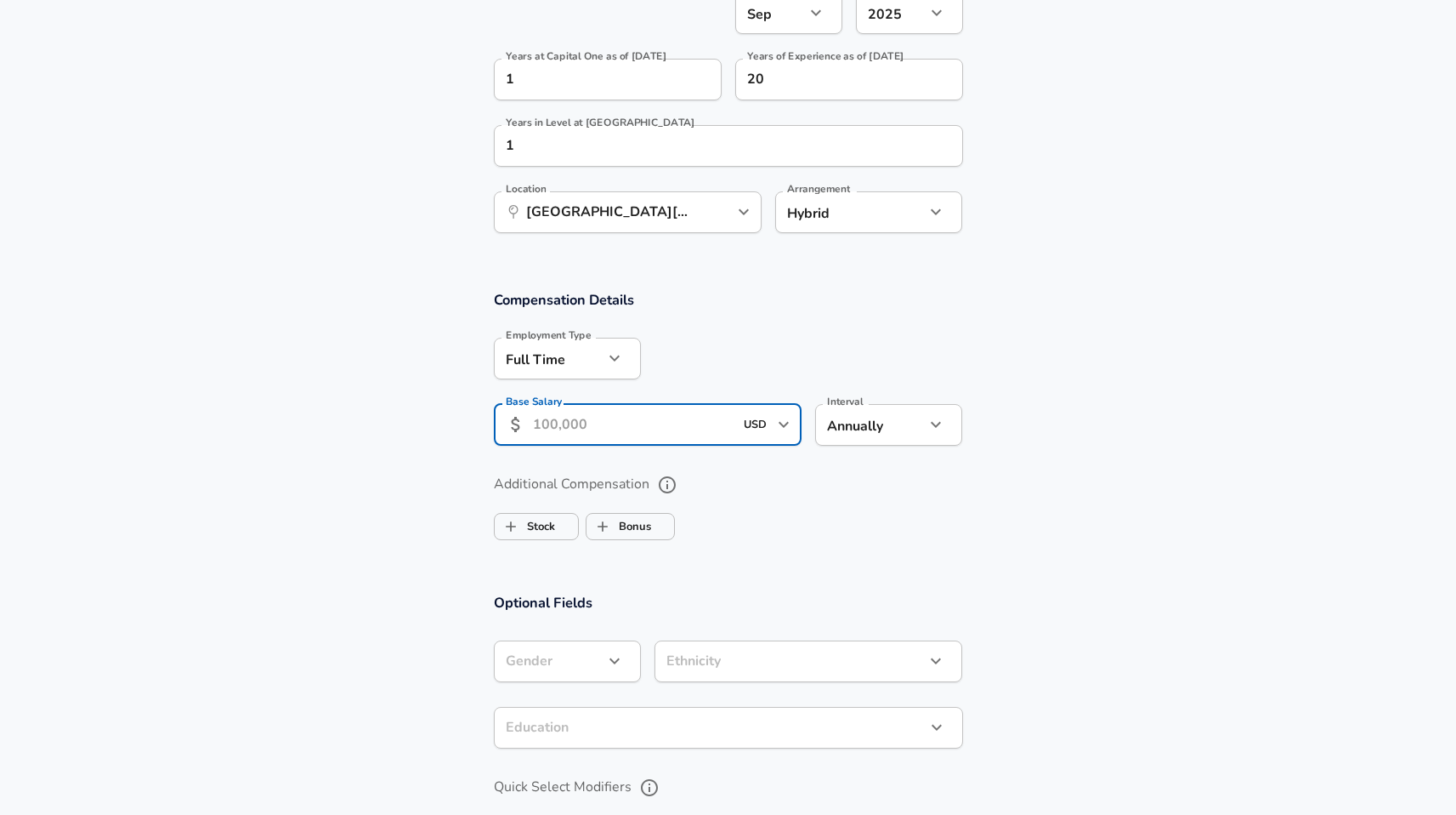
click at [587, 428] on input "Base Salary" at bounding box center [634, 424] width 201 height 42
type input "245,000"
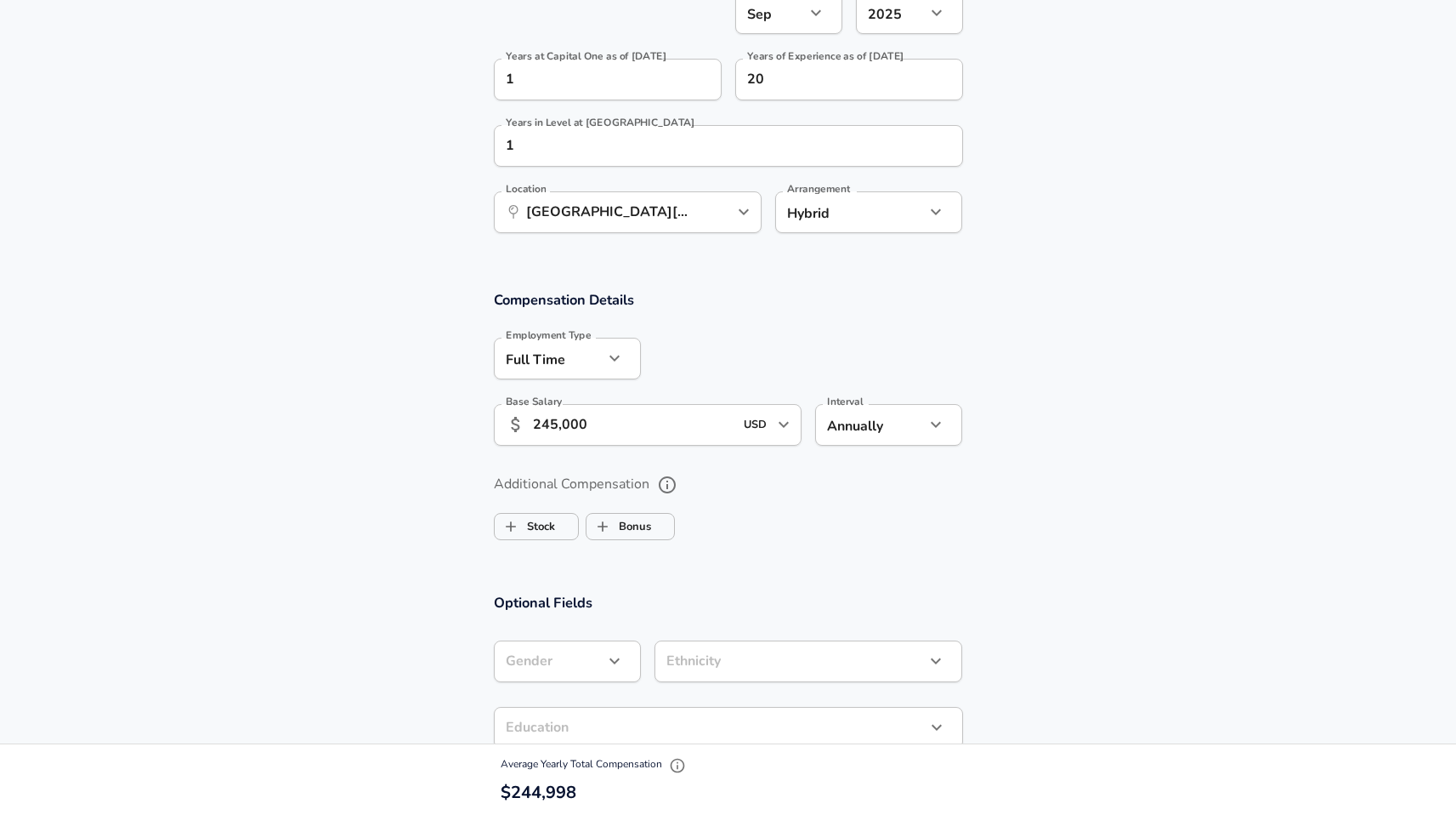
click at [803, 512] on ul "Stock Bonus" at bounding box center [728, 523] width 469 height 34
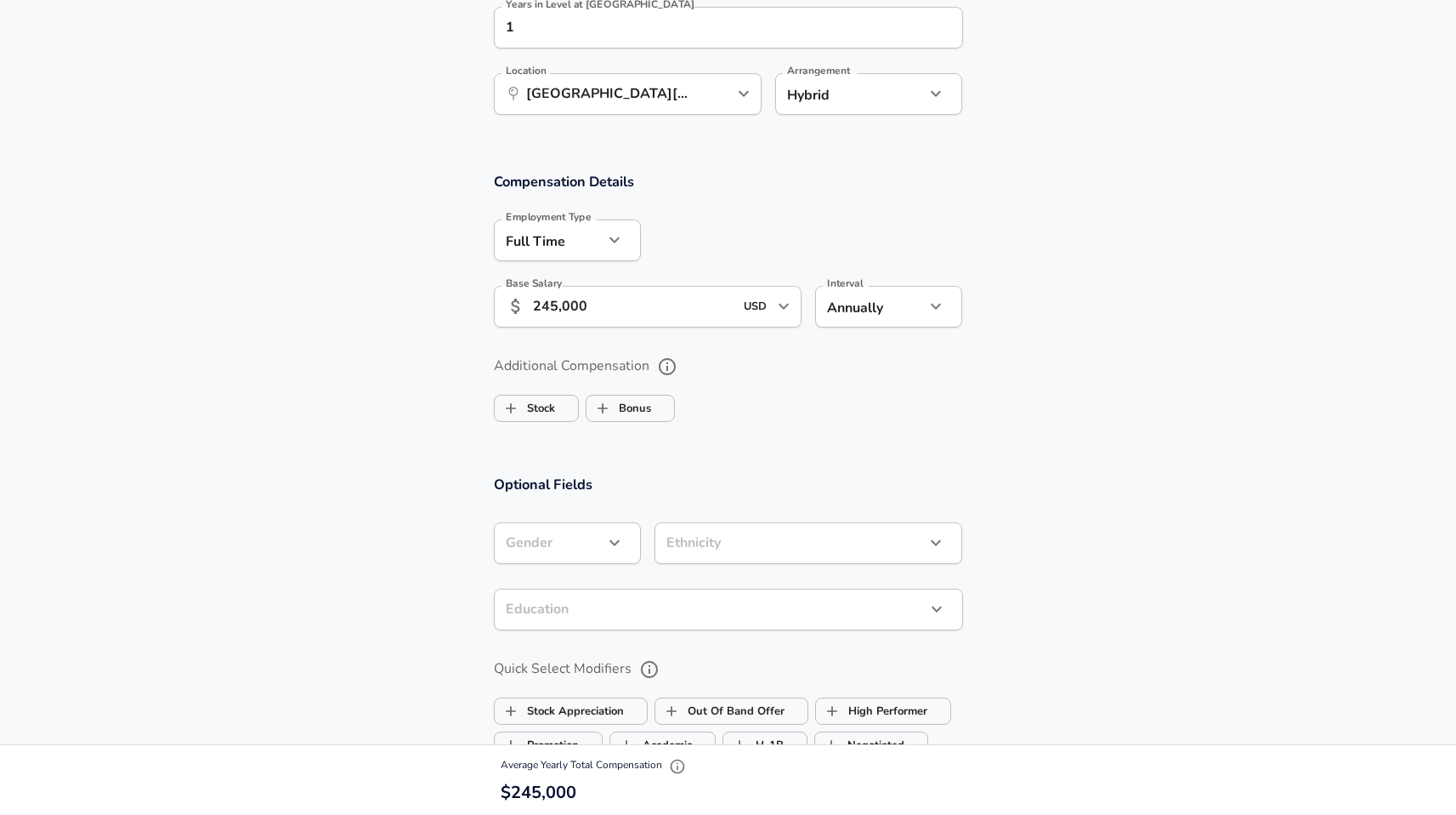
scroll to position [1006, 0]
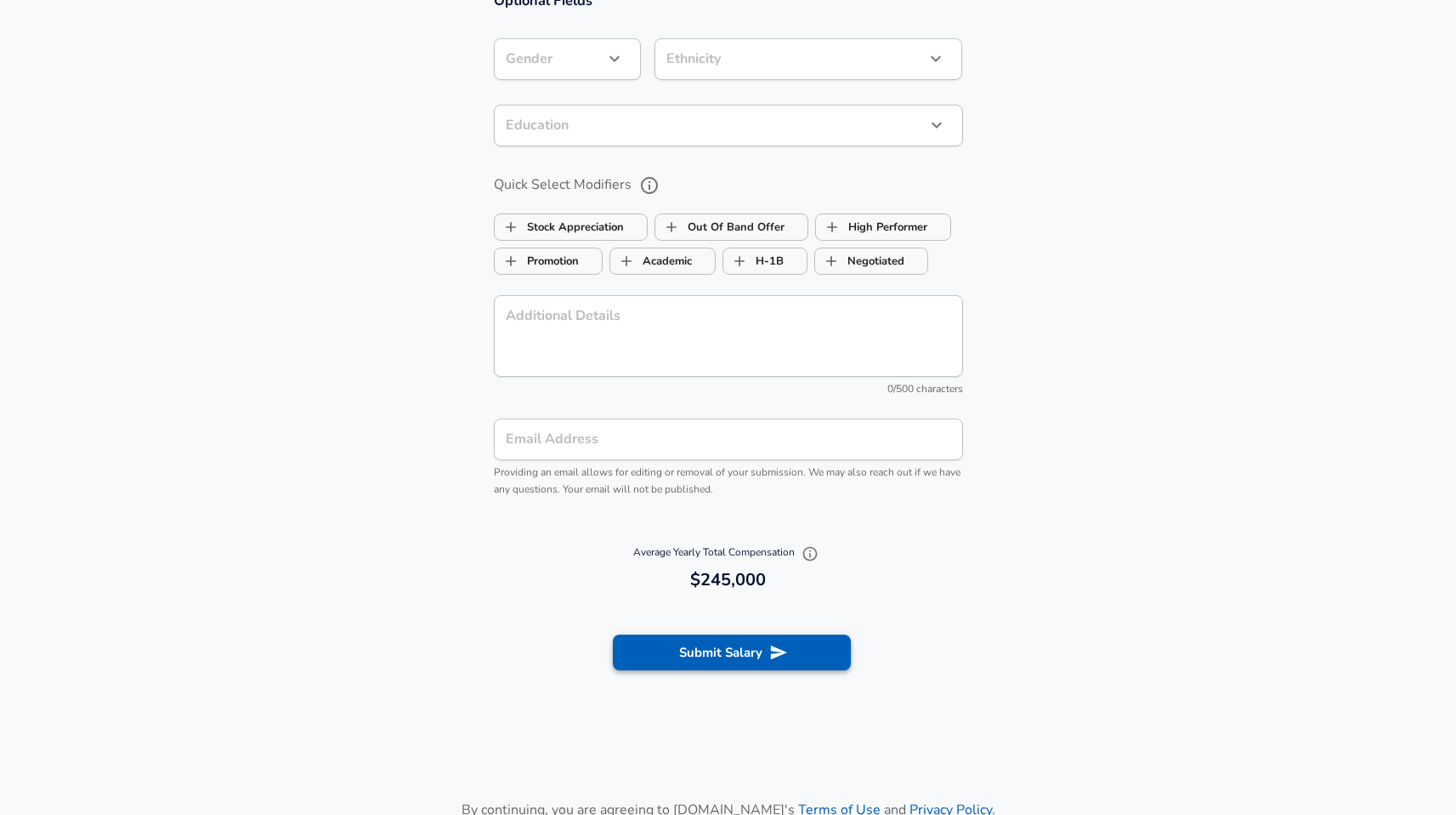
click at [739, 648] on button "Submit Salary" at bounding box center [731, 652] width 238 height 36
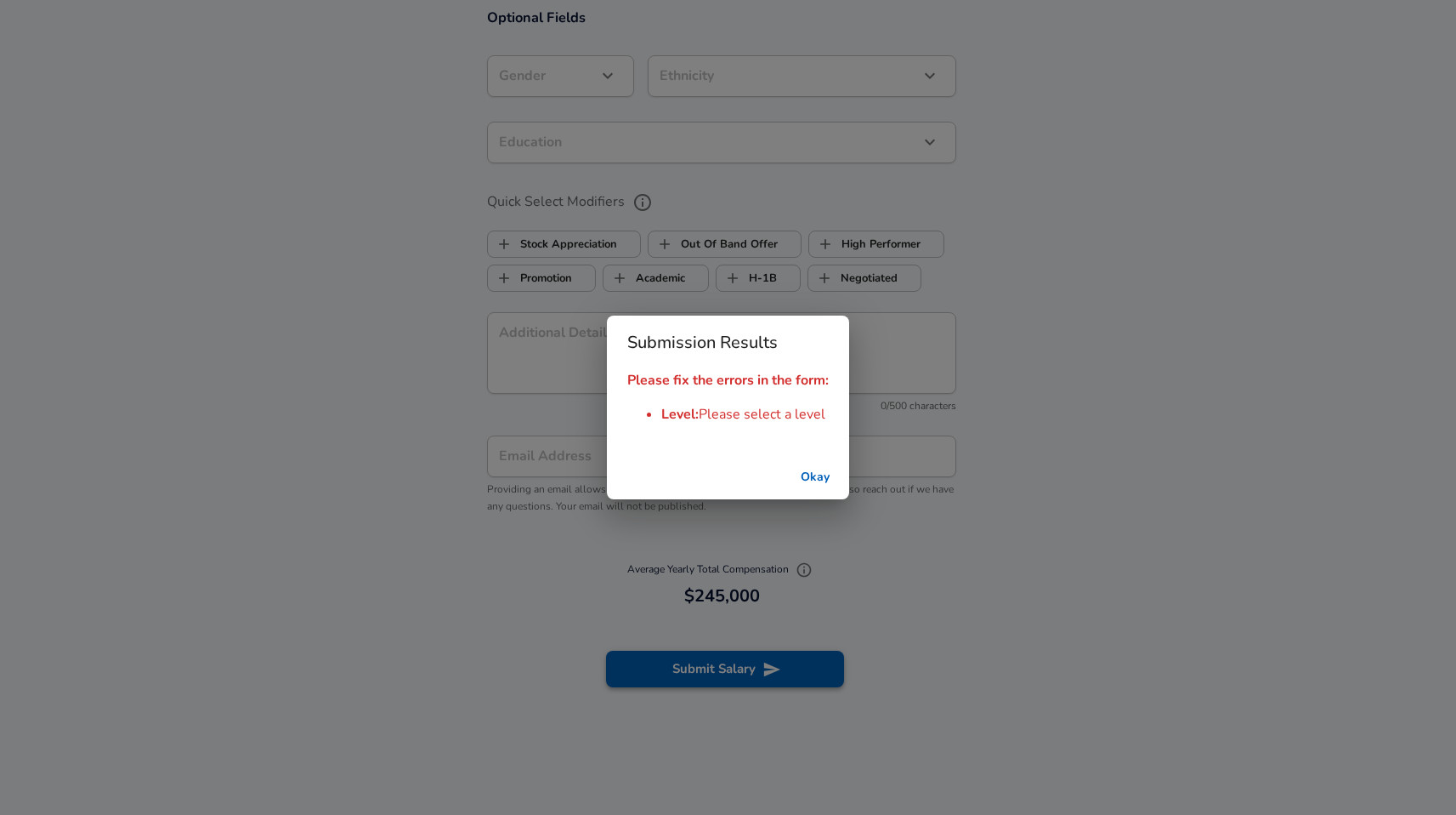
scroll to position [1494, 0]
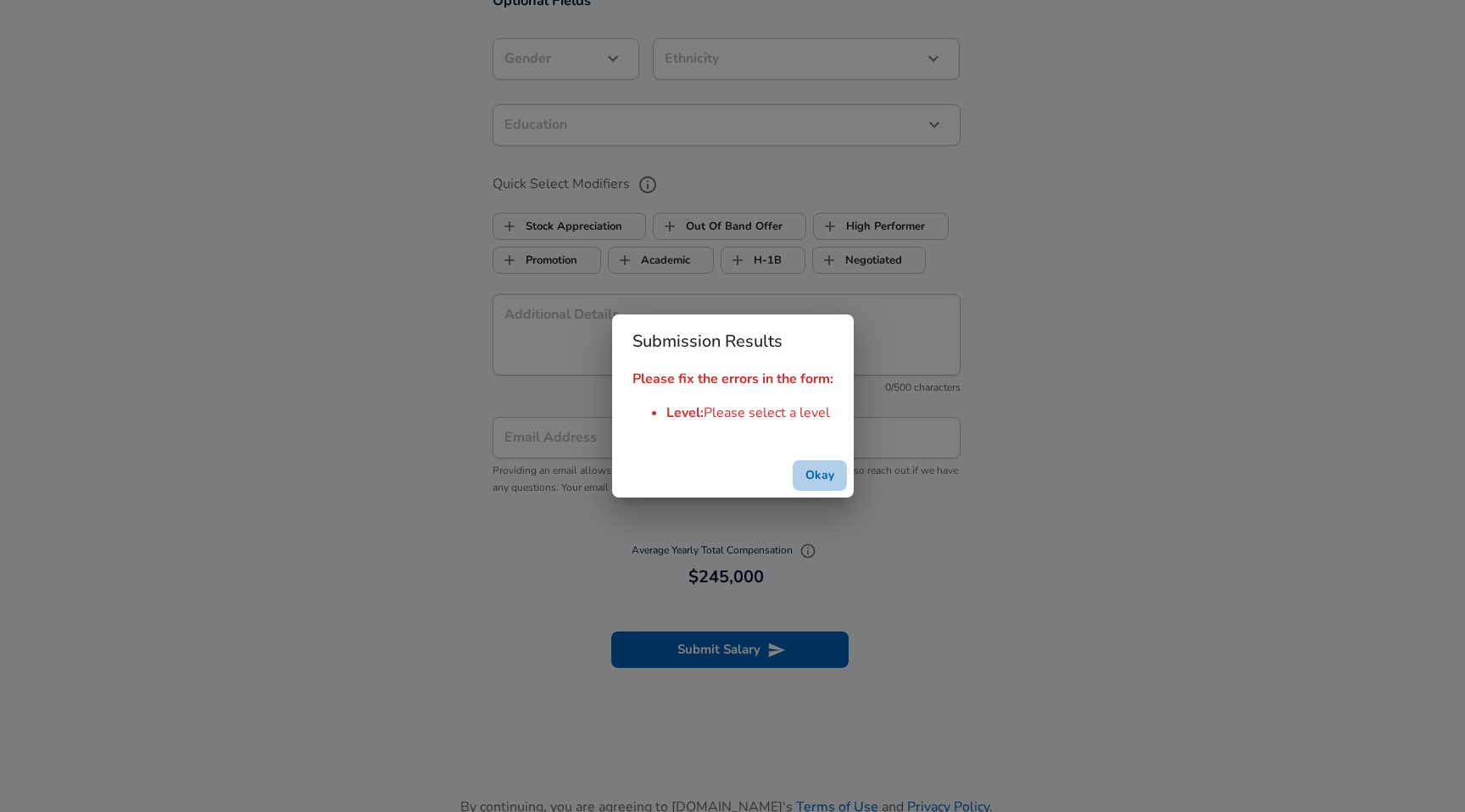
click at [813, 476] on button "Okay" at bounding box center [820, 475] width 54 height 31
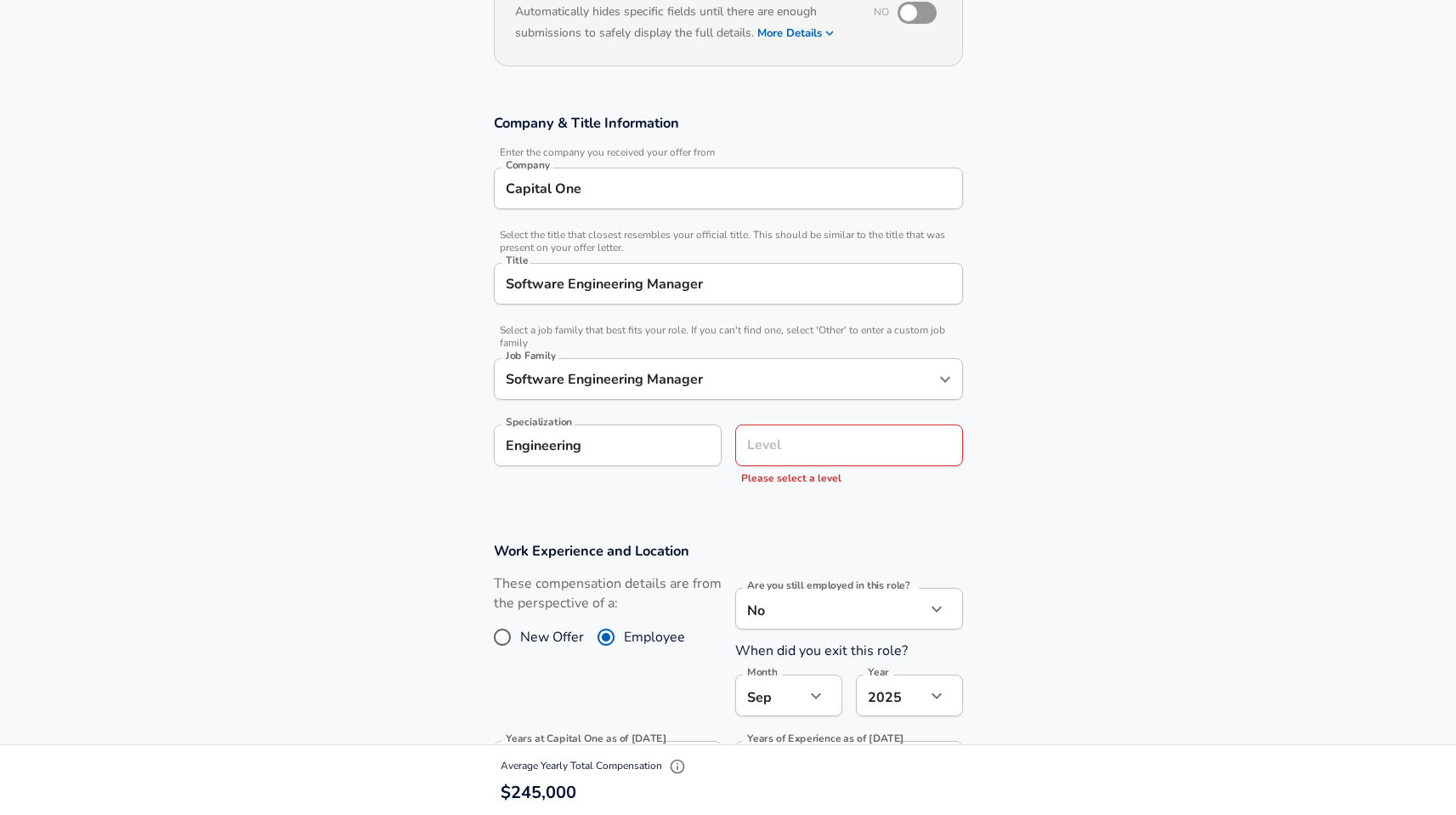
scroll to position [243, 0]
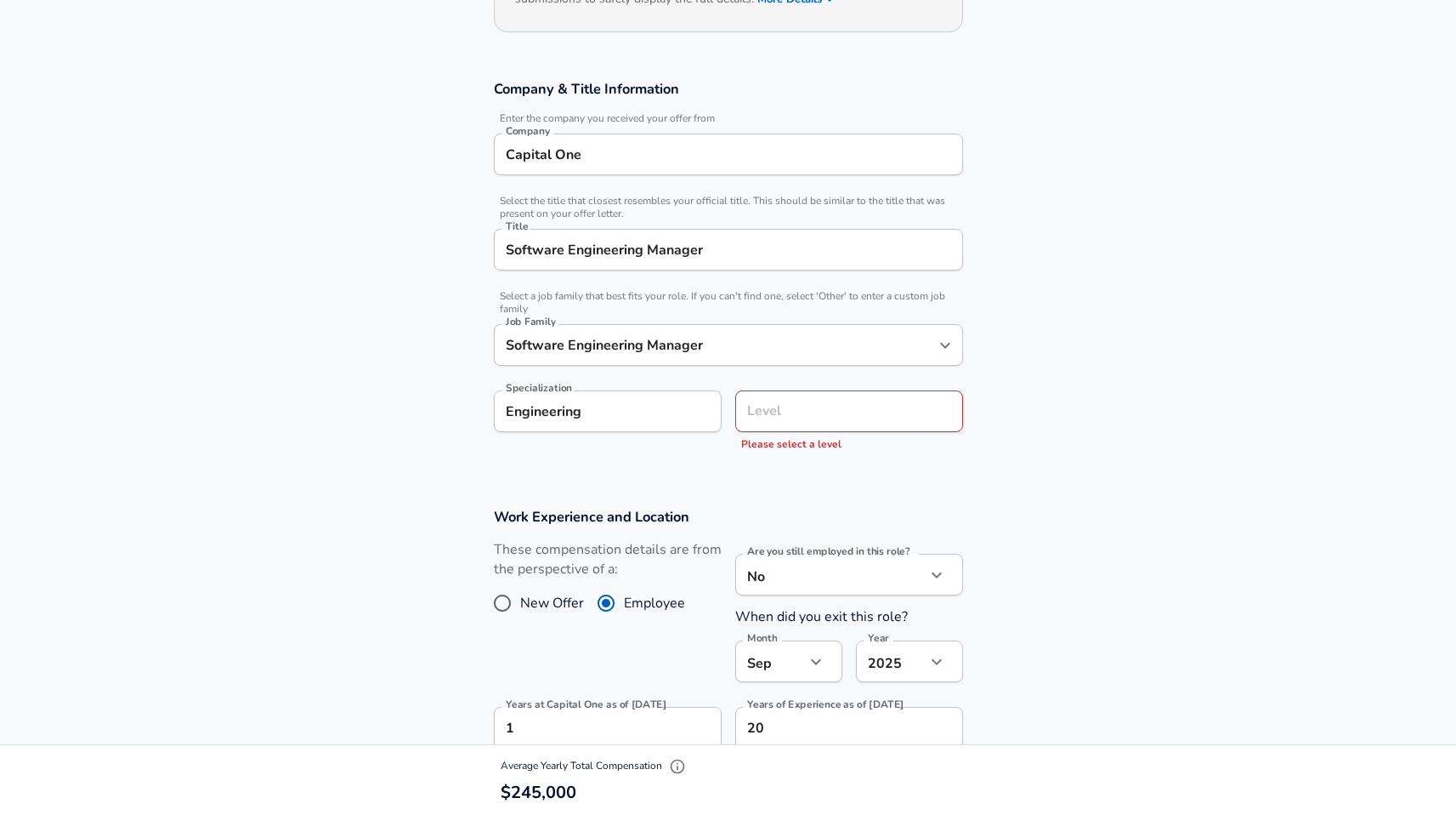
click at [835, 432] on div "Level" at bounding box center [849, 410] width 228 height 42
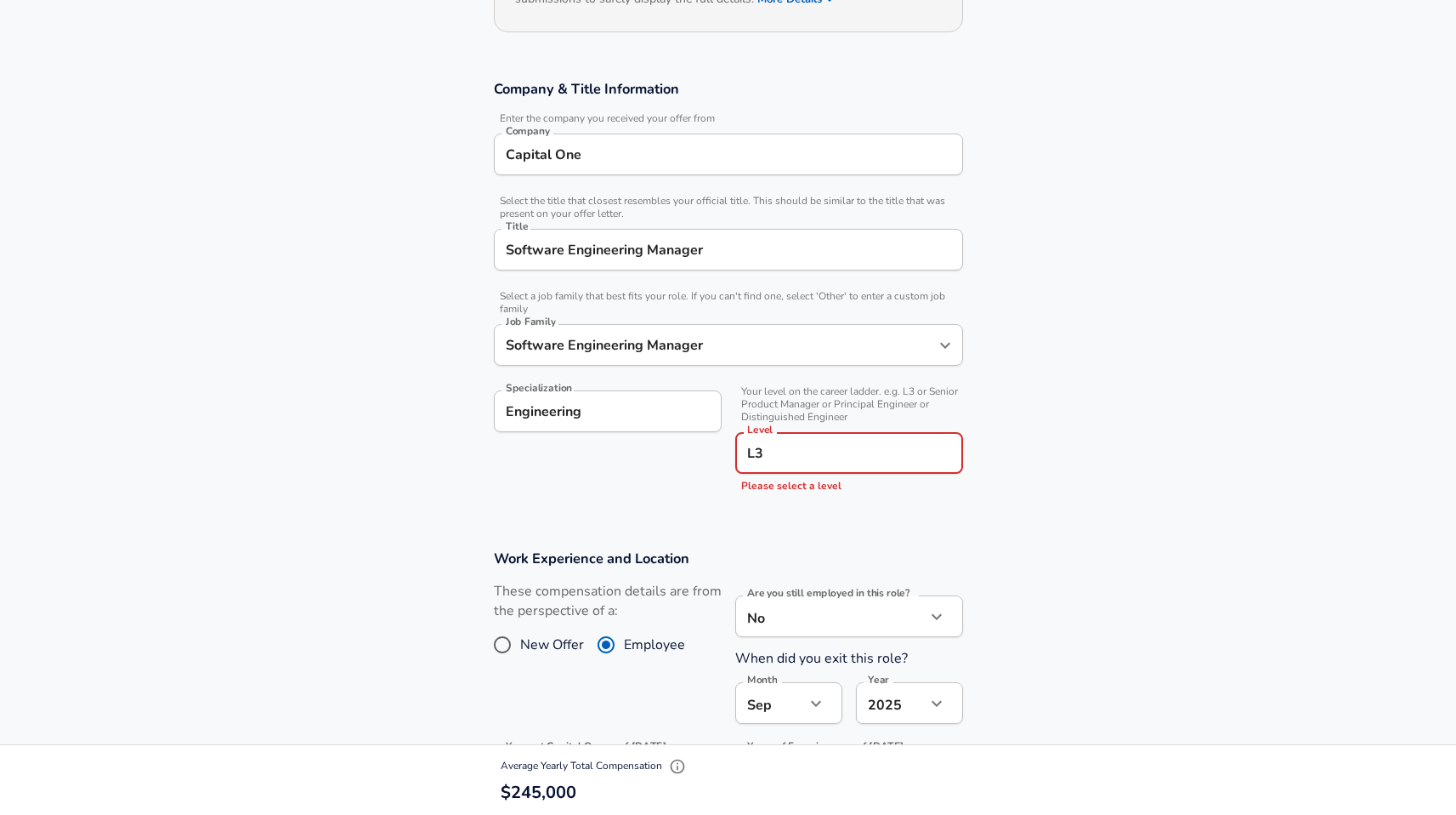
type input "L3"
click at [1070, 488] on section "Company & Title Information Enter the company you received your offer from Comp…" at bounding box center [728, 294] width 1456 height 469
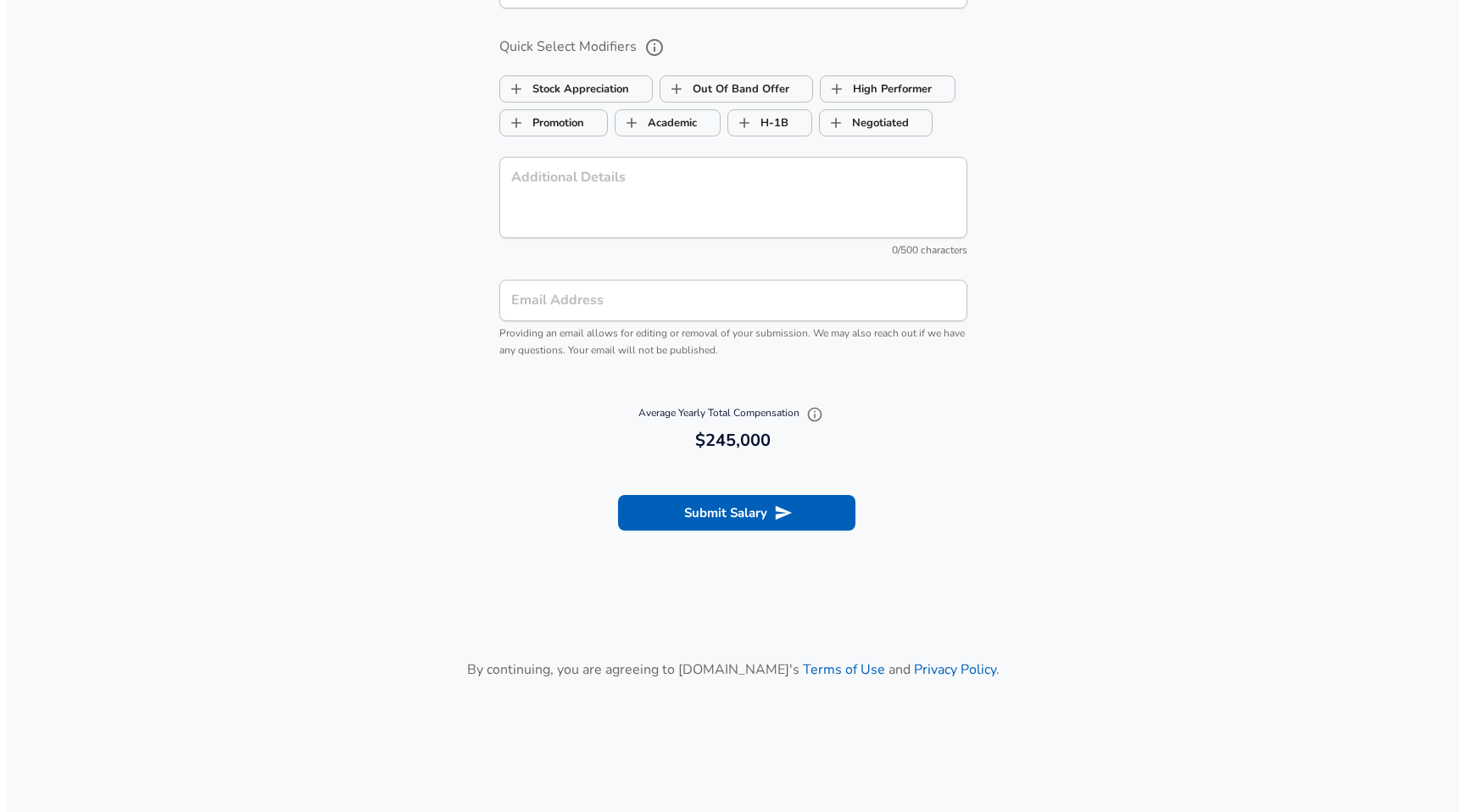
scroll to position [1746, 0]
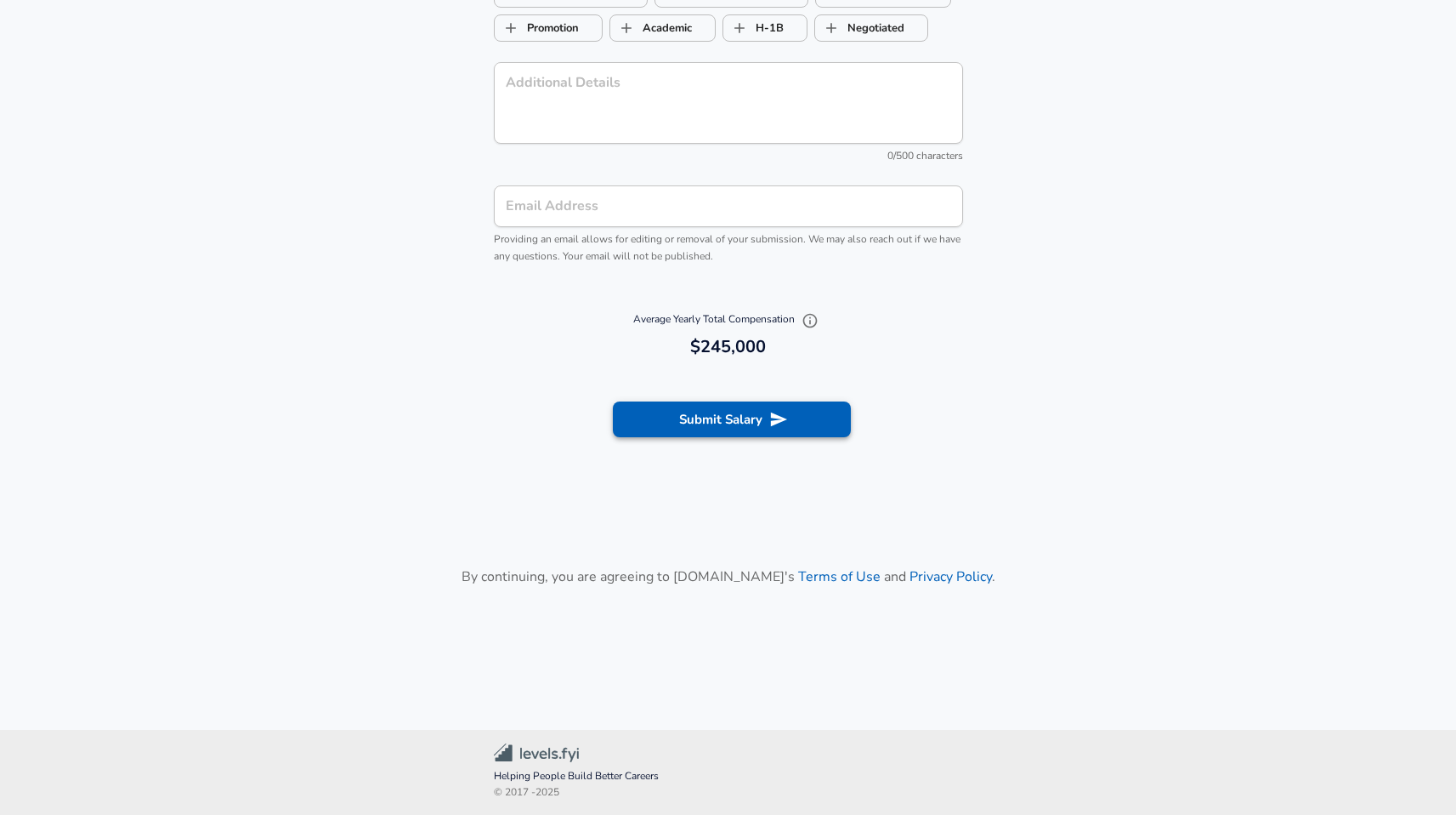
click at [783, 417] on icon "submit" at bounding box center [778, 418] width 16 height 15
